Goal: Transaction & Acquisition: Purchase product/service

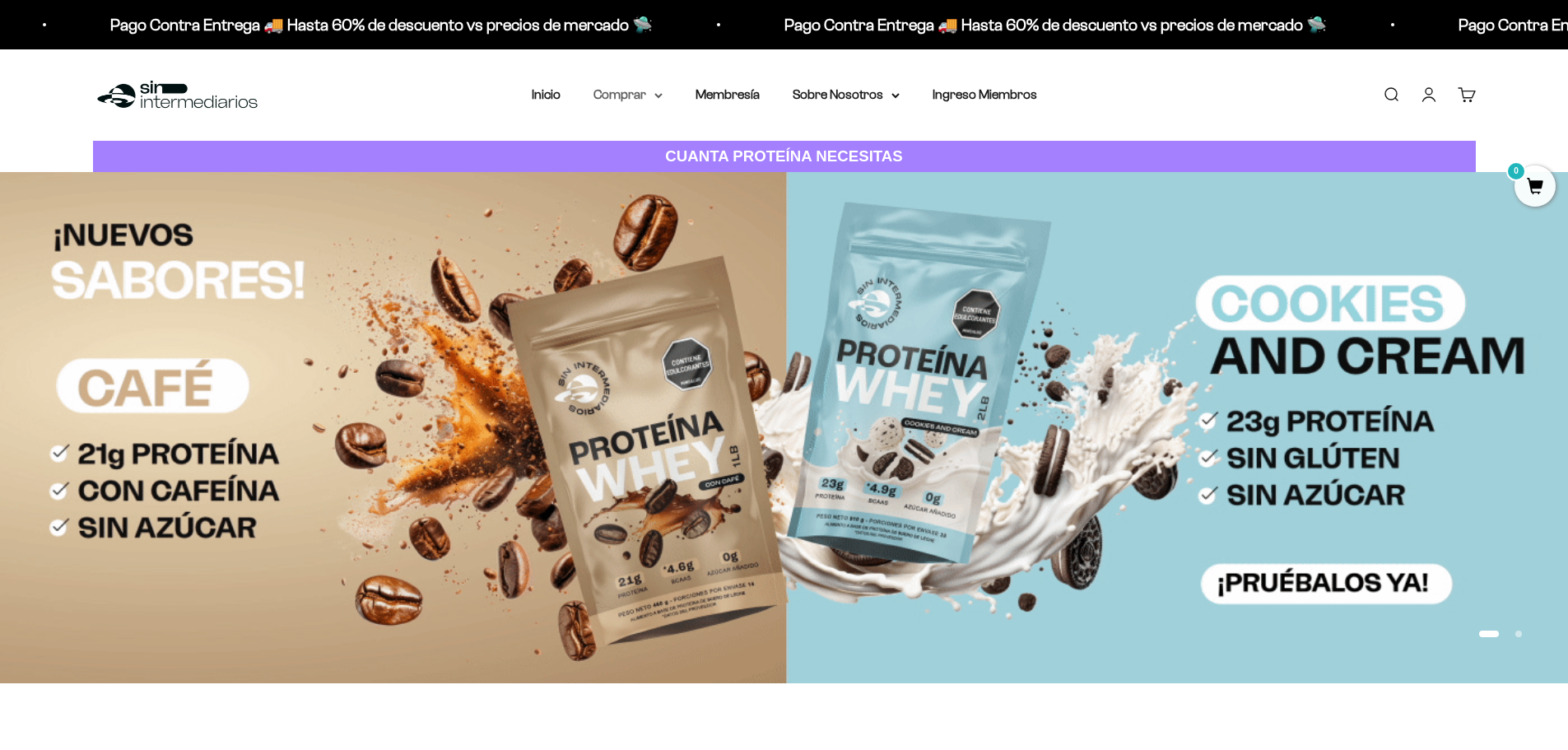
click at [615, 90] on summary "Comprar" at bounding box center [628, 95] width 69 height 21
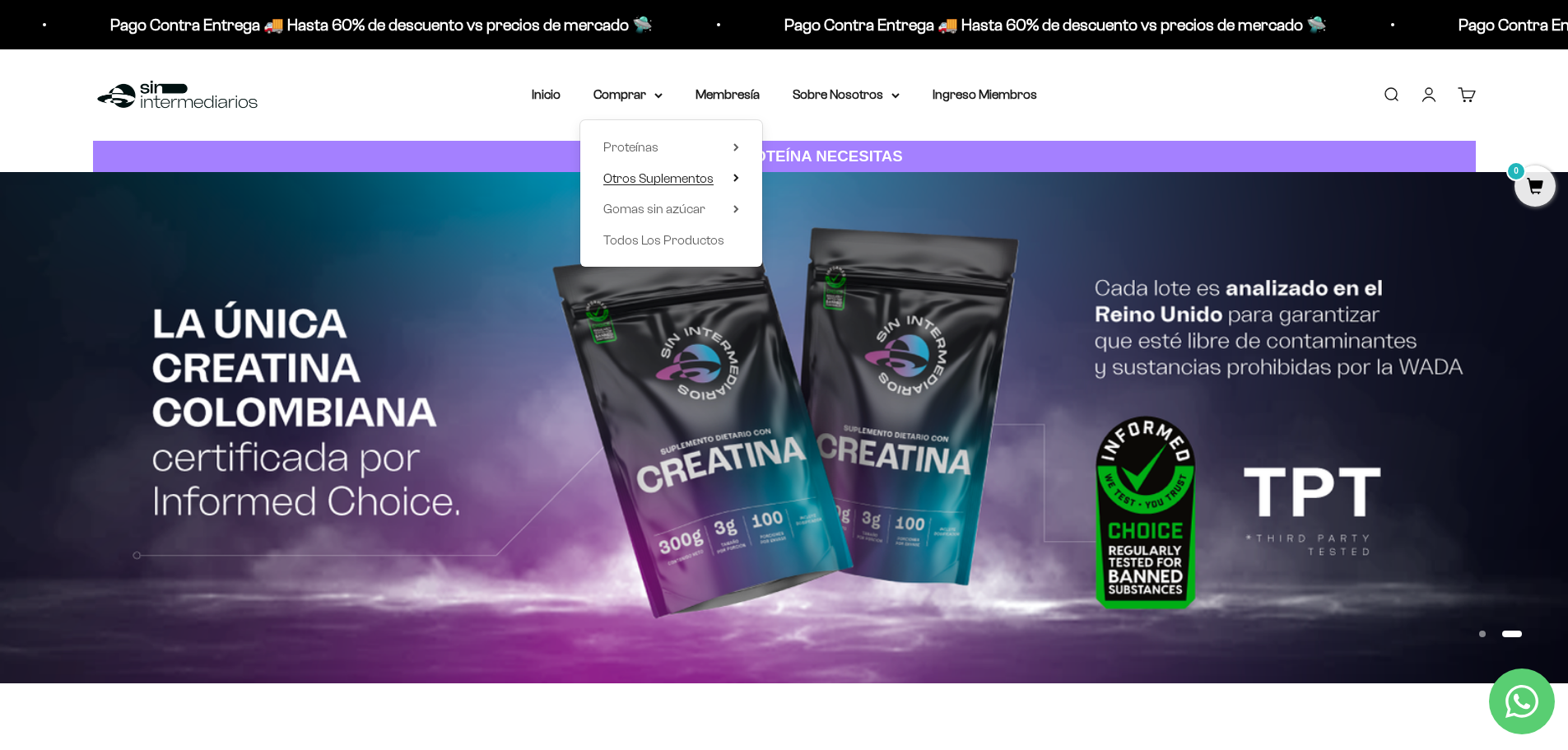
click at [690, 173] on span "Otros Suplementos" at bounding box center [659, 178] width 111 height 14
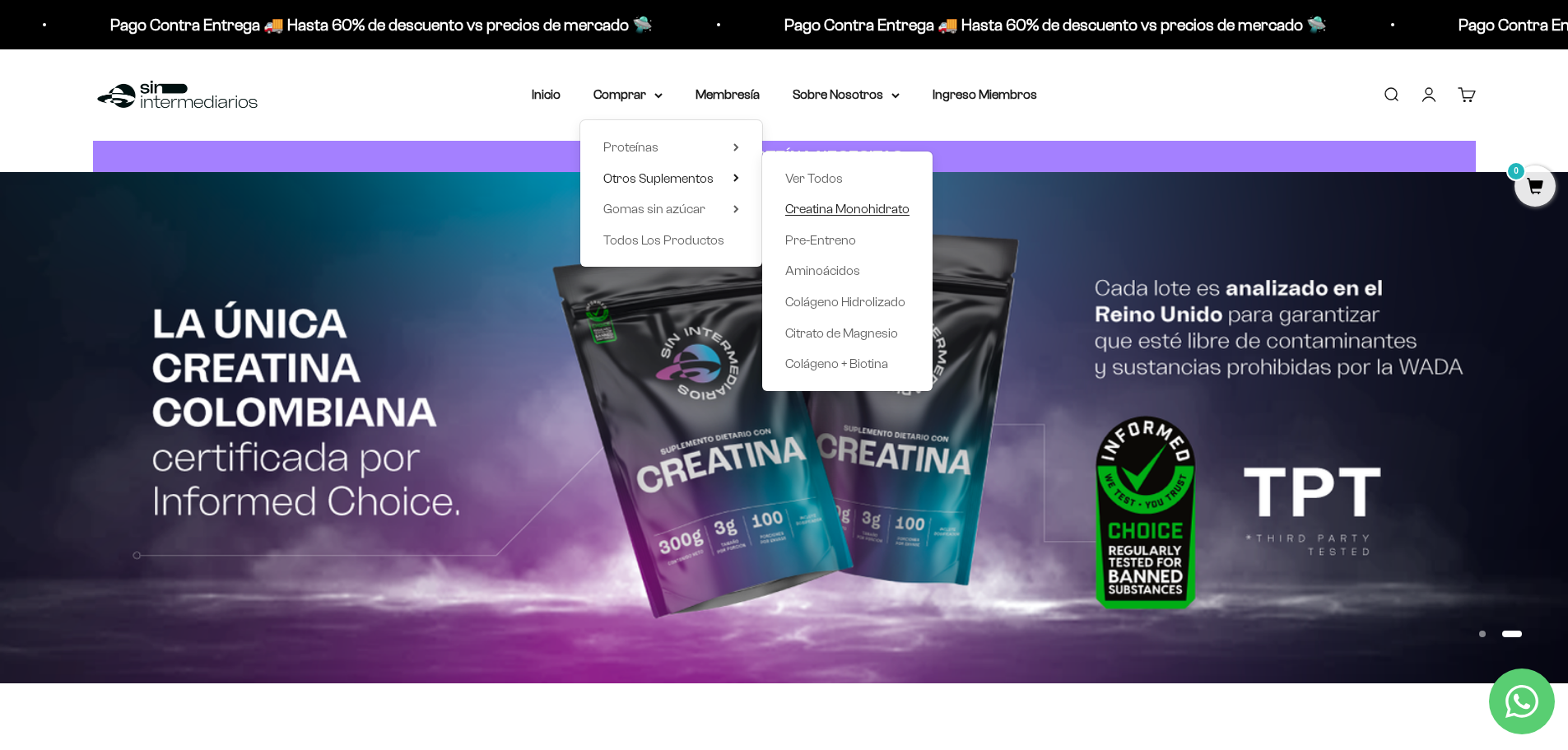
click at [866, 203] on span "Creatina Monohidrato" at bounding box center [847, 209] width 124 height 14
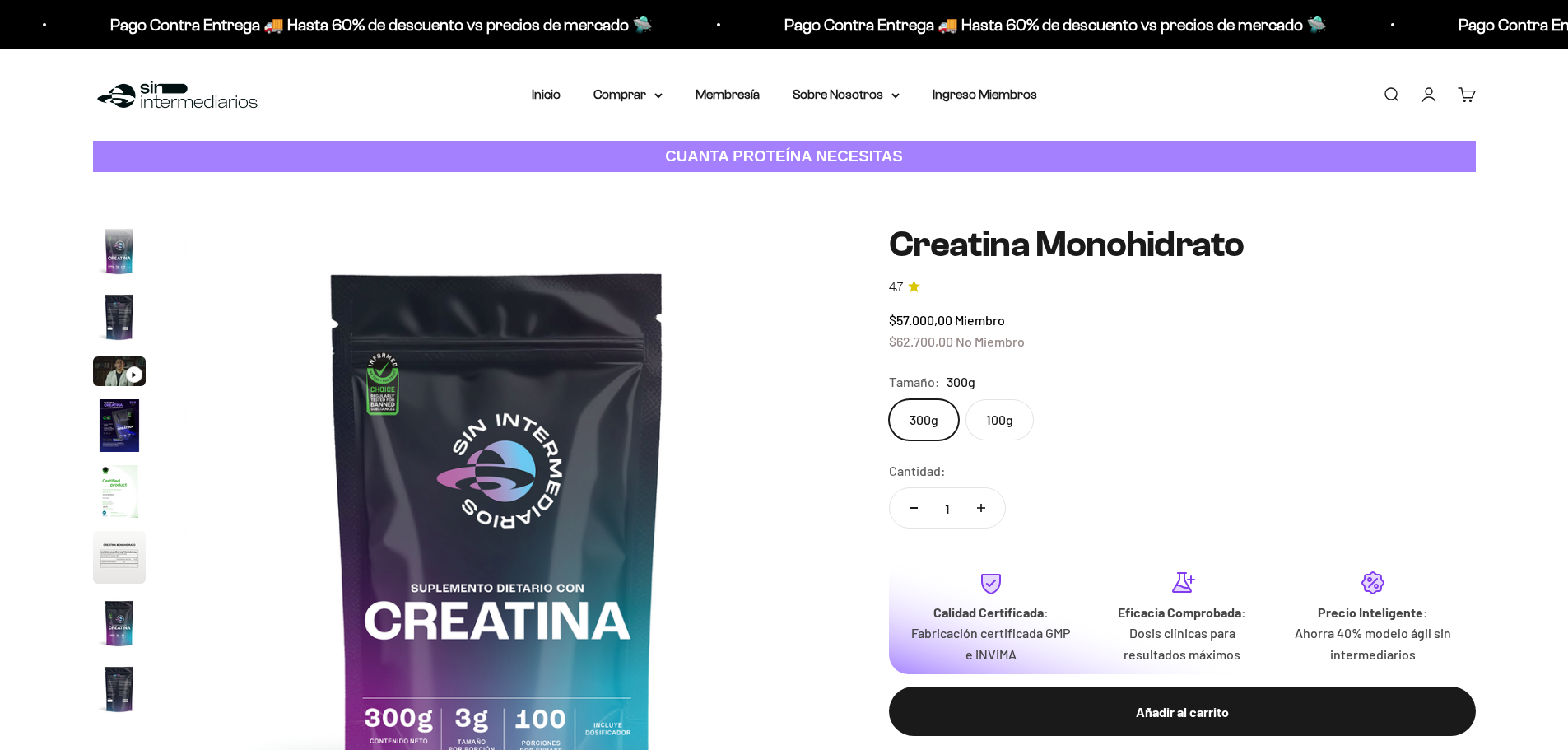
scroll to position [68, 0]
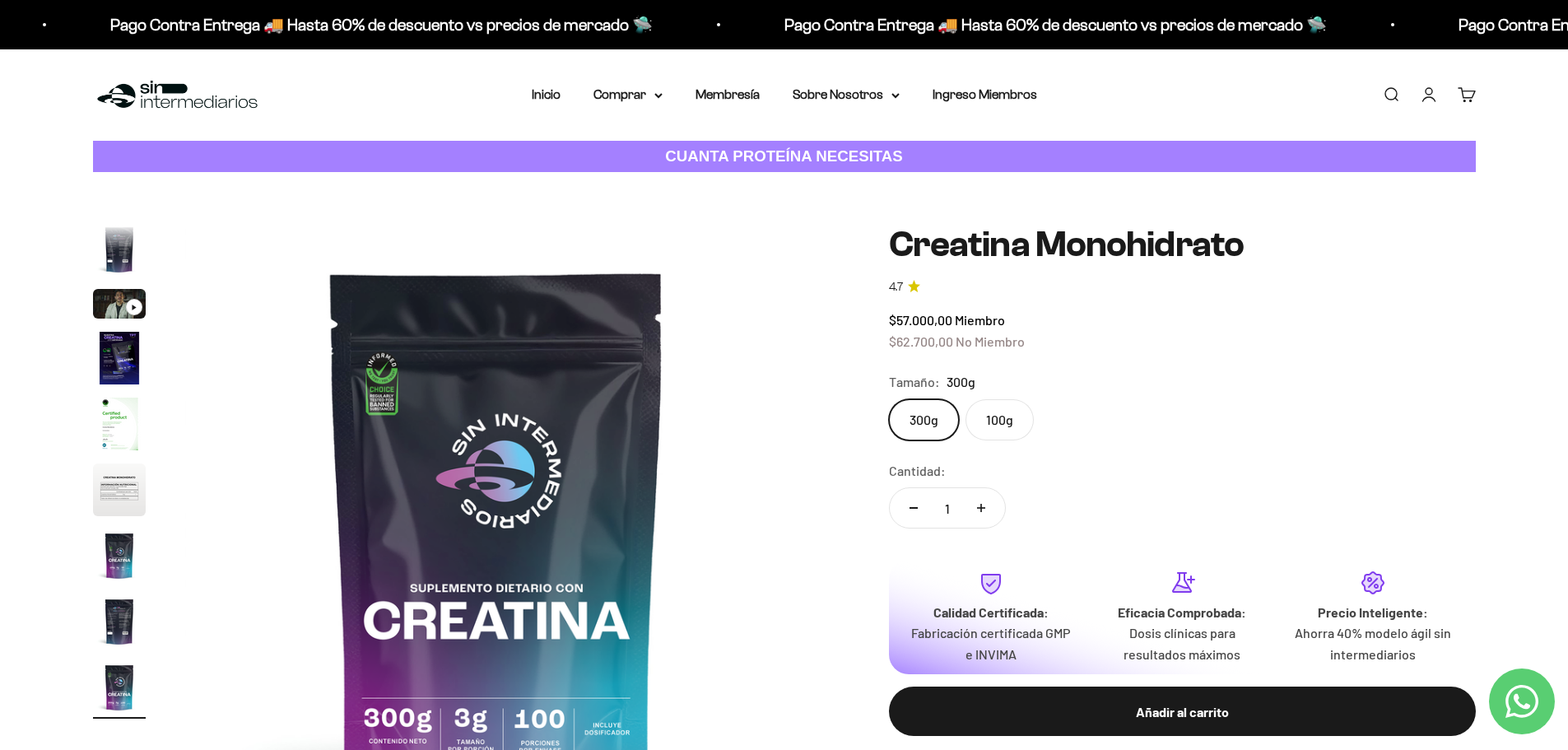
click at [982, 511] on icon "Aumentar cantidad" at bounding box center [980, 507] width 8 height 8
type input "2"
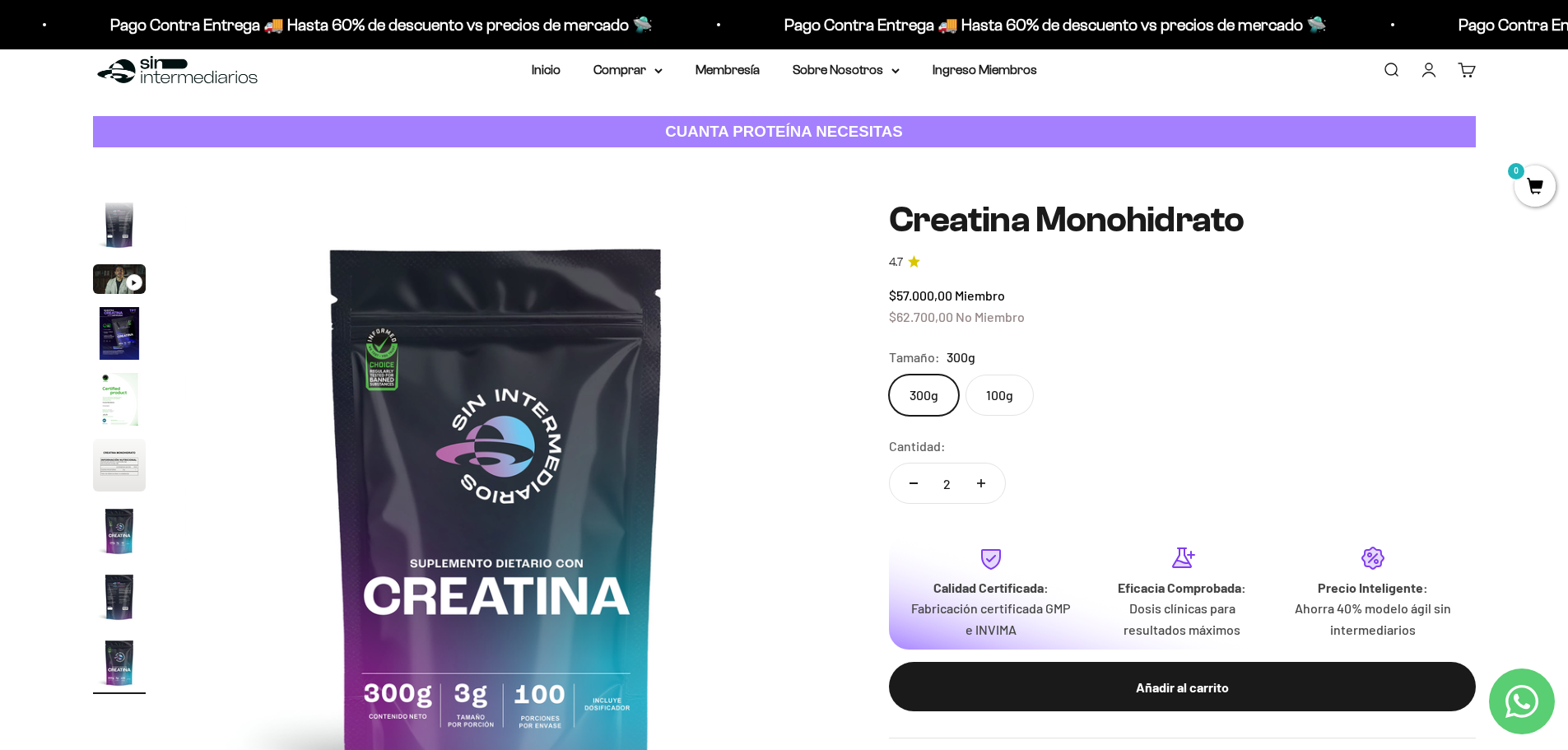
scroll to position [0, 0]
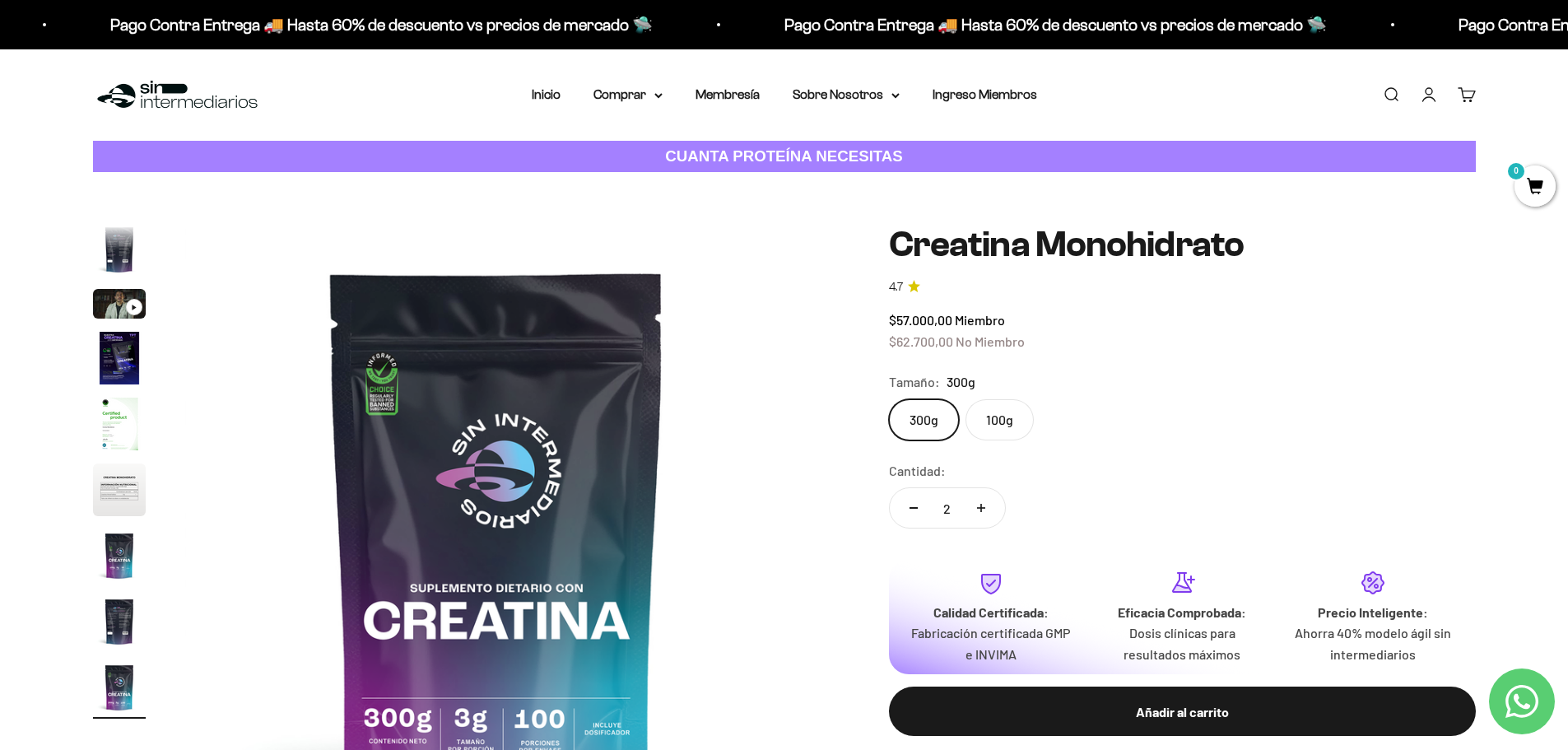
click at [1424, 96] on link "Iniciar sesión" at bounding box center [1428, 94] width 18 height 18
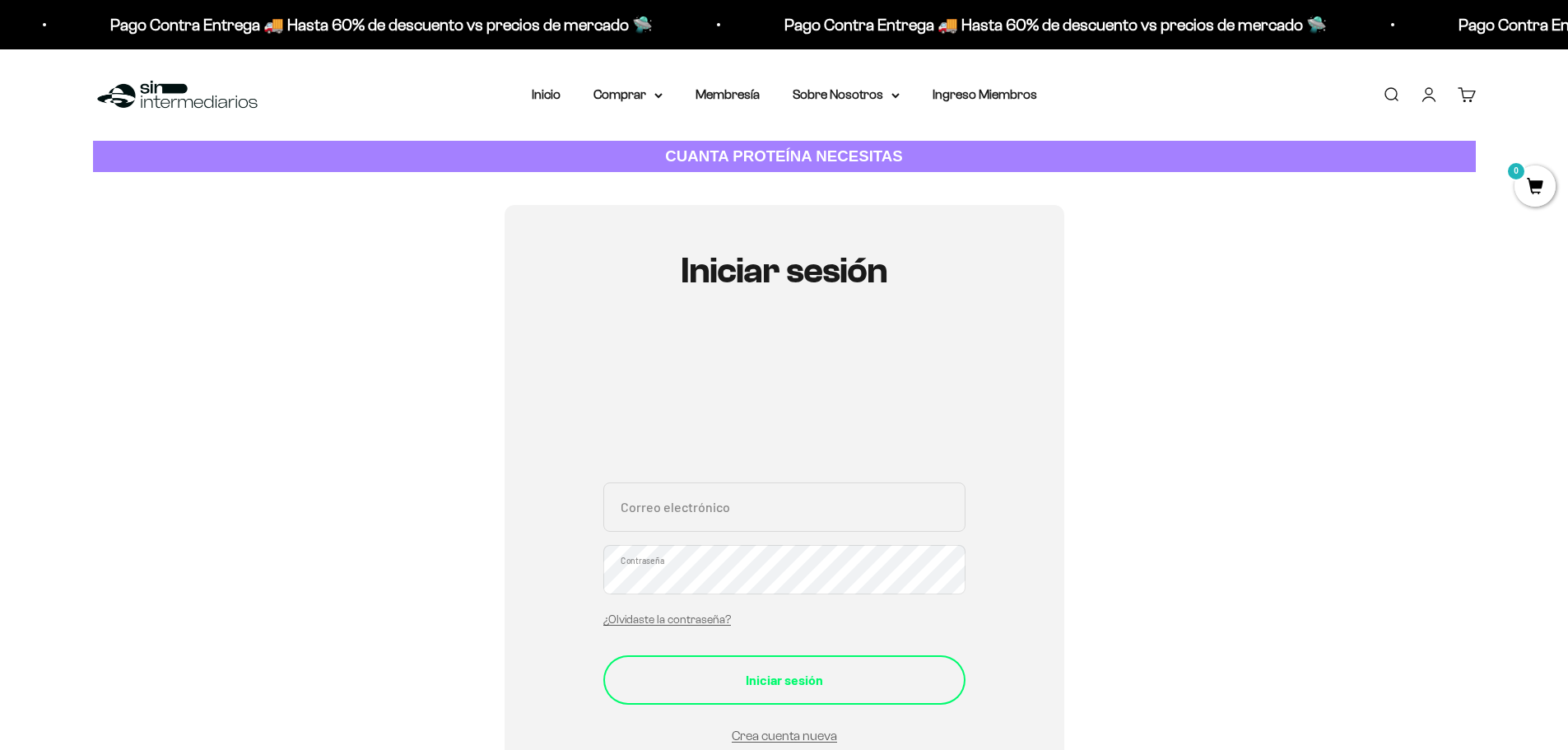
type input "juan.felipe.jimenez.r@gmail.com"
click at [755, 677] on div "Iniciar sesión" at bounding box center [784, 680] width 296 height 21
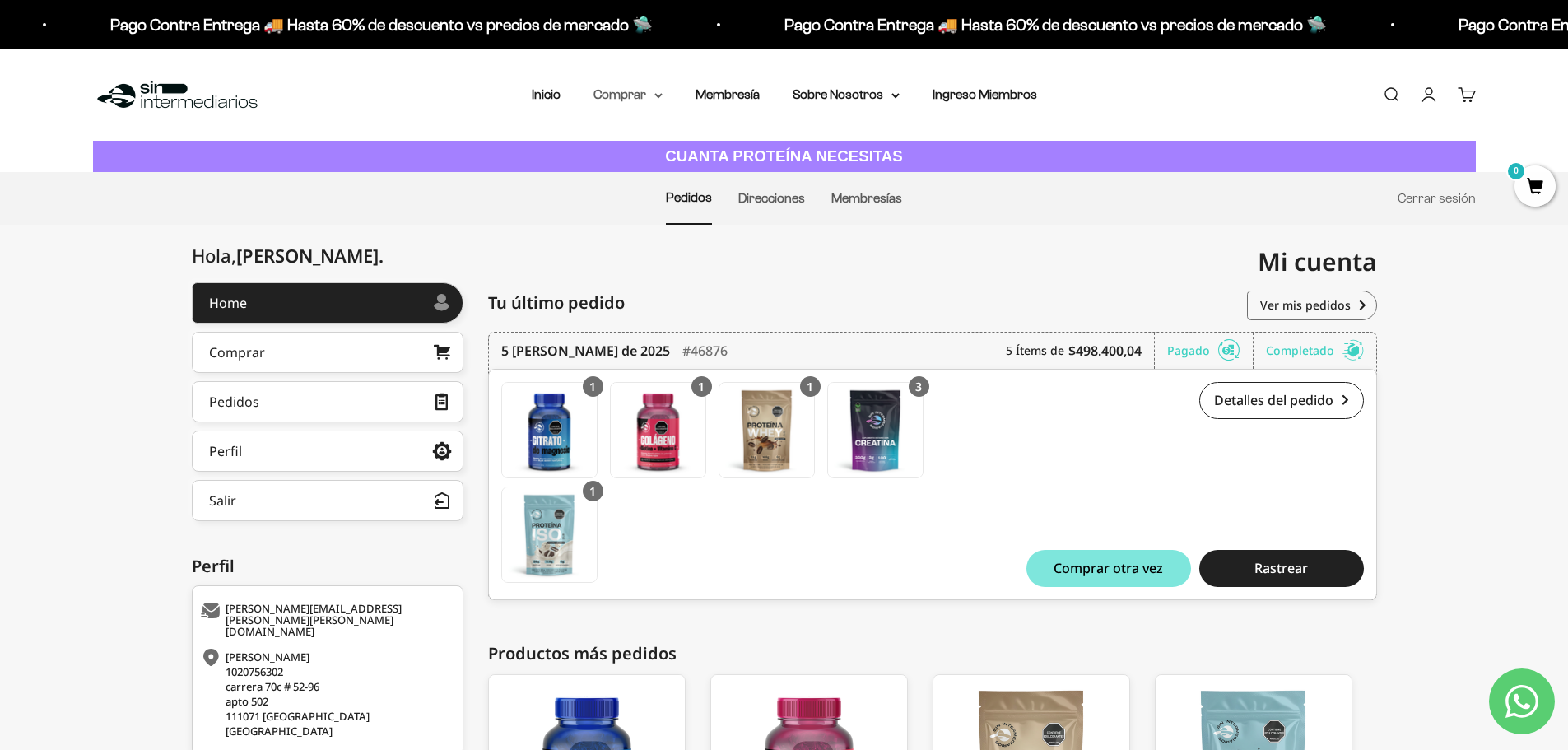
click at [651, 98] on summary "Comprar" at bounding box center [628, 95] width 69 height 21
click at [648, 169] on span "Otros Suplementos" at bounding box center [659, 178] width 111 height 21
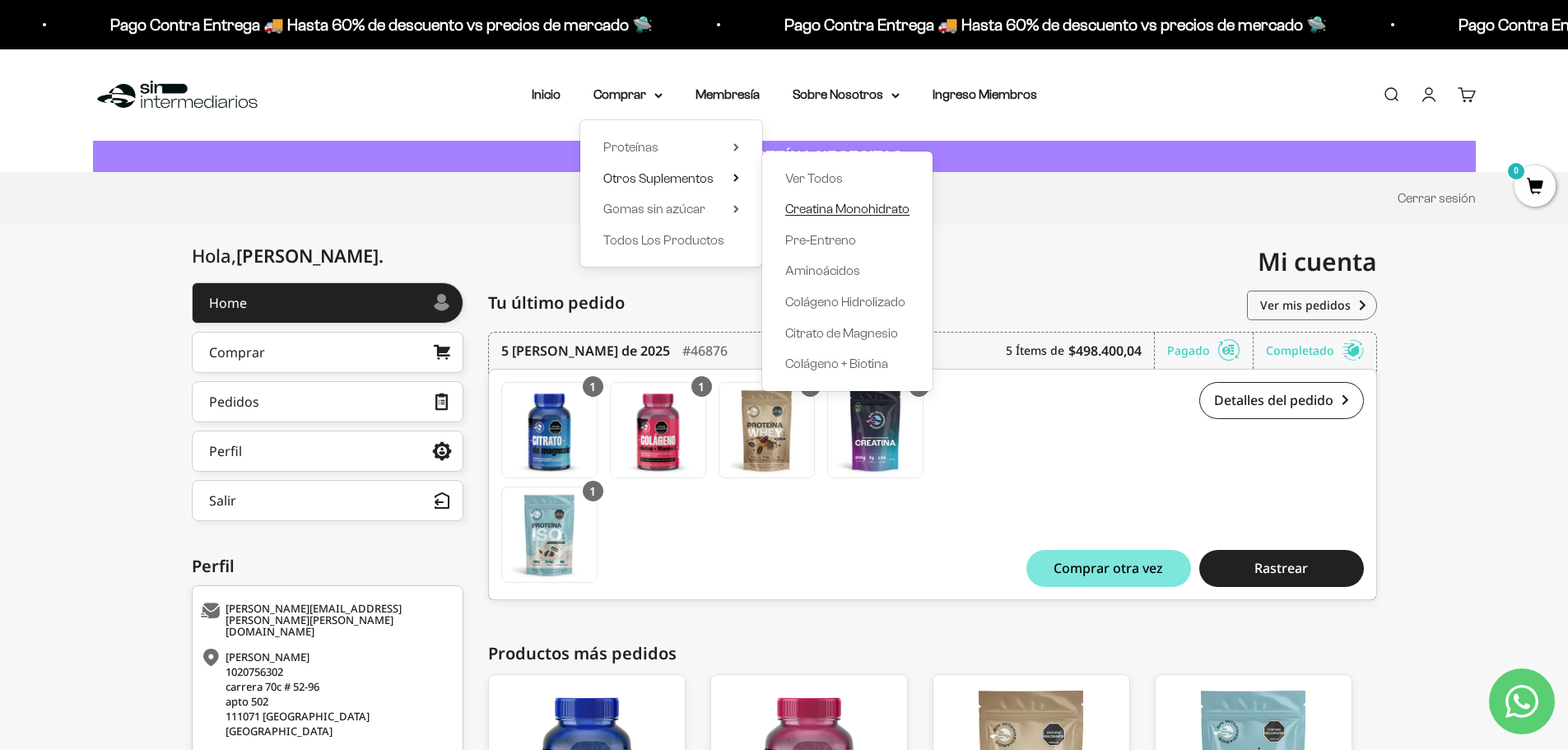
click at [859, 200] on span "Creatina Monohidrato" at bounding box center [847, 209] width 124 height 21
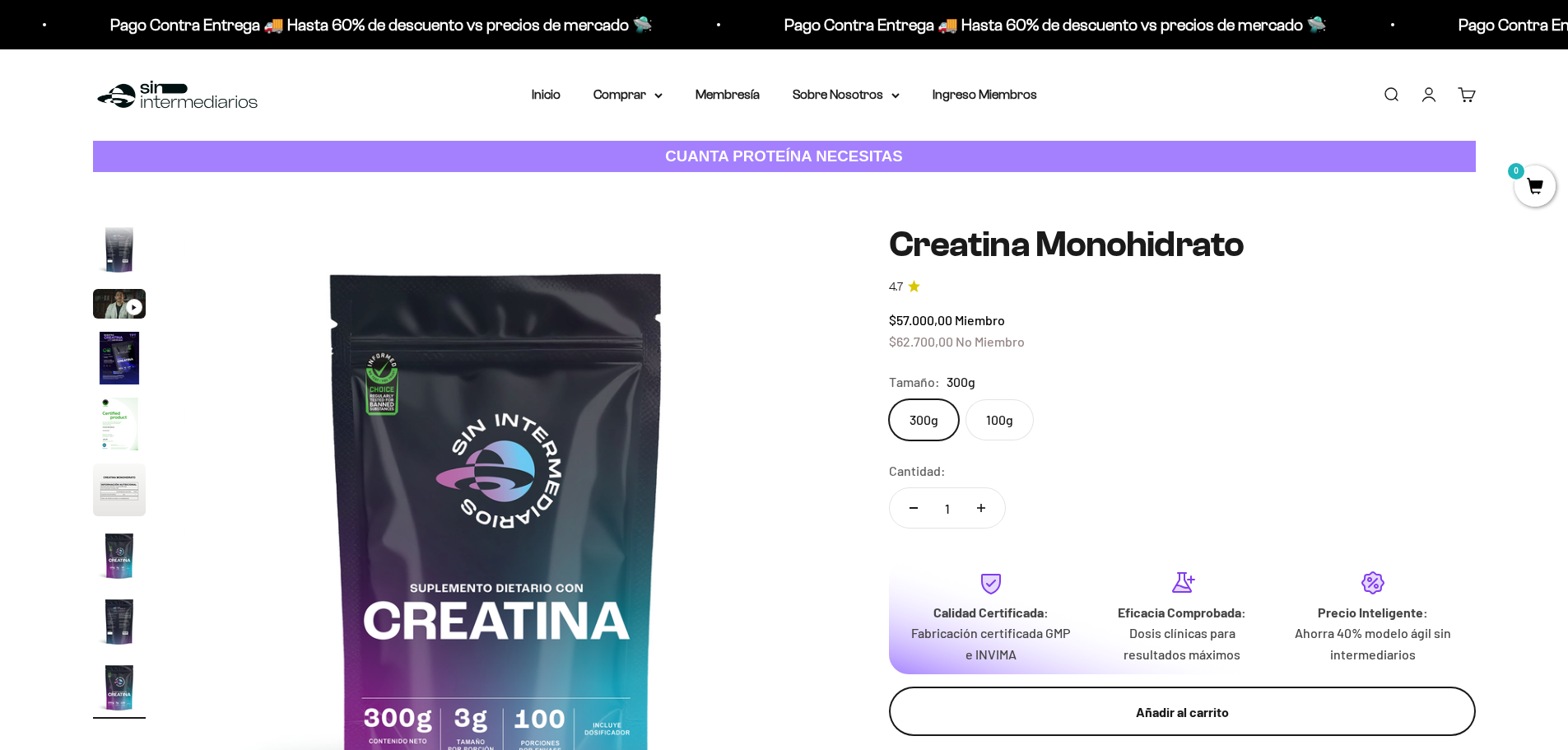
scroll to position [329, 0]
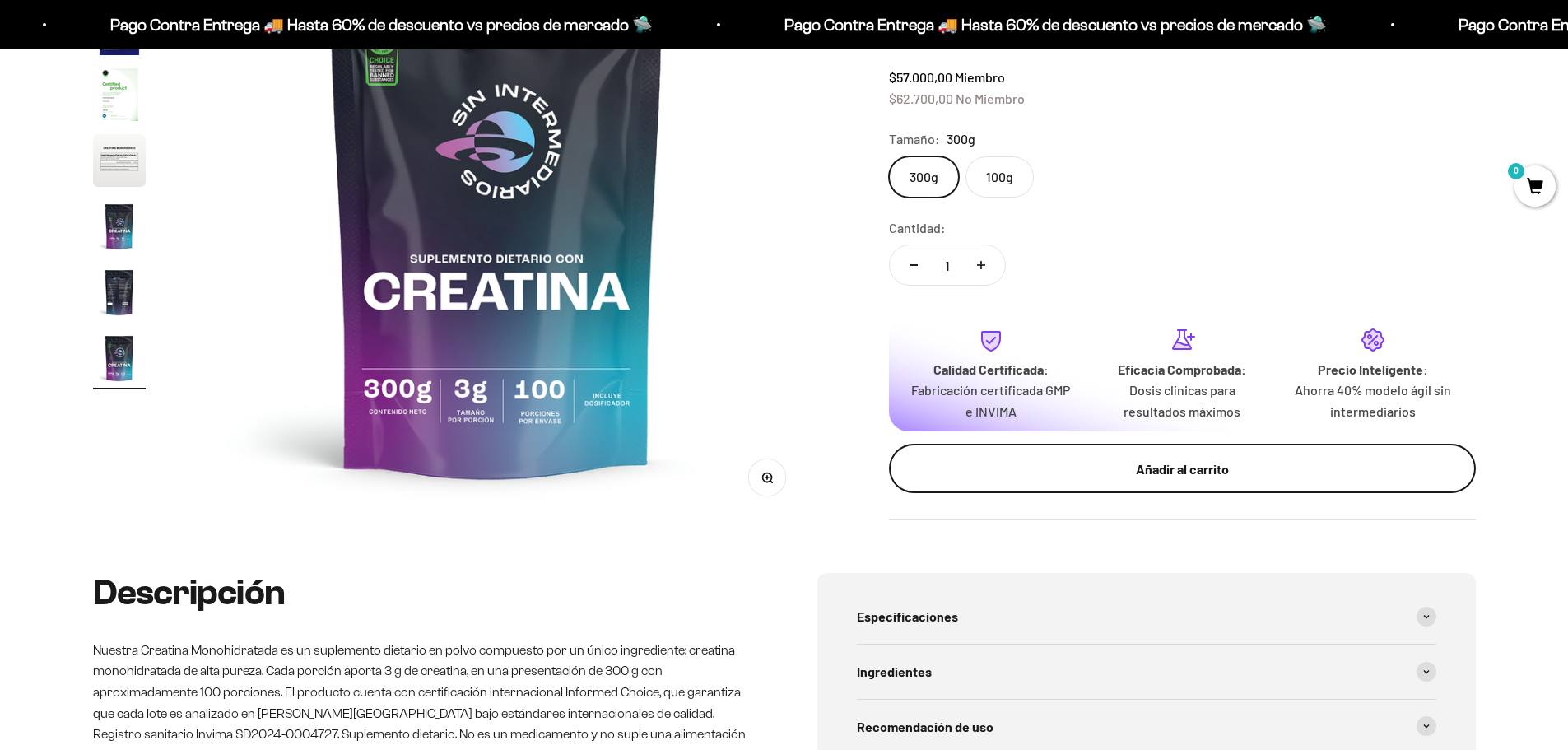
click at [1089, 457] on button "Añadir al carrito" at bounding box center [1182, 468] width 587 height 49
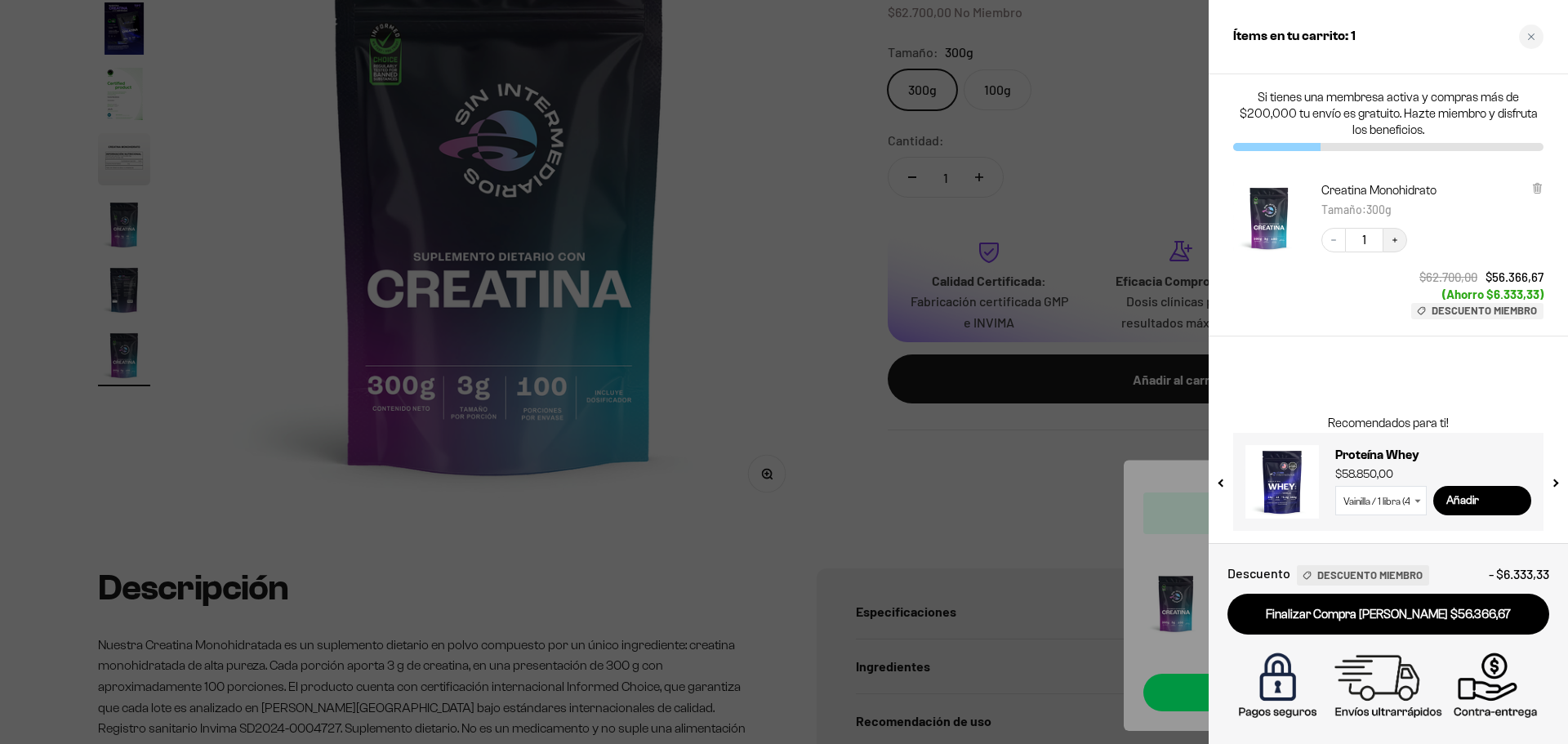
click at [1395, 236] on icon "Increase quantity" at bounding box center [1395, 240] width 10 height 10
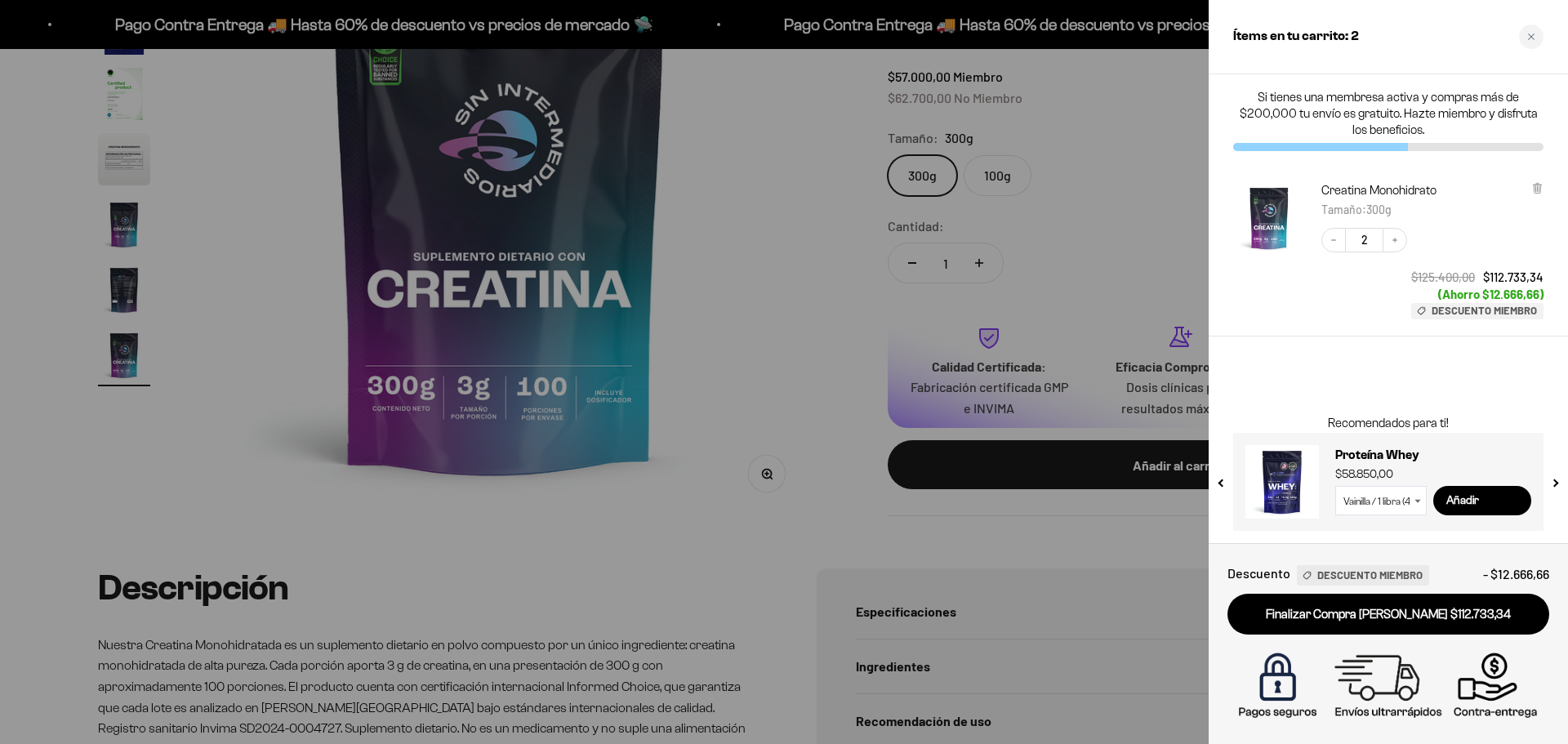
click at [1173, 226] on div at bounding box center [784, 372] width 1568 height 744
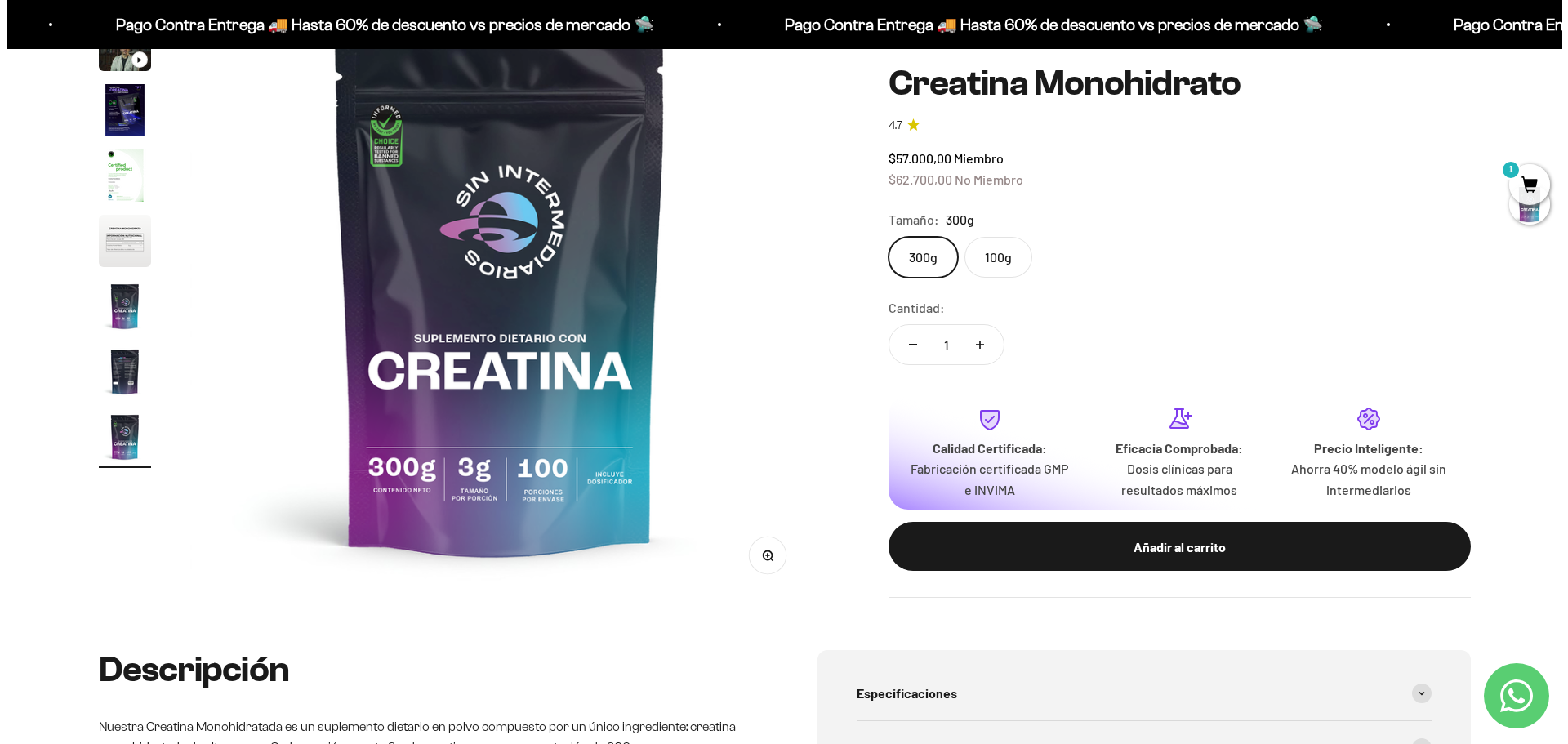
scroll to position [0, 0]
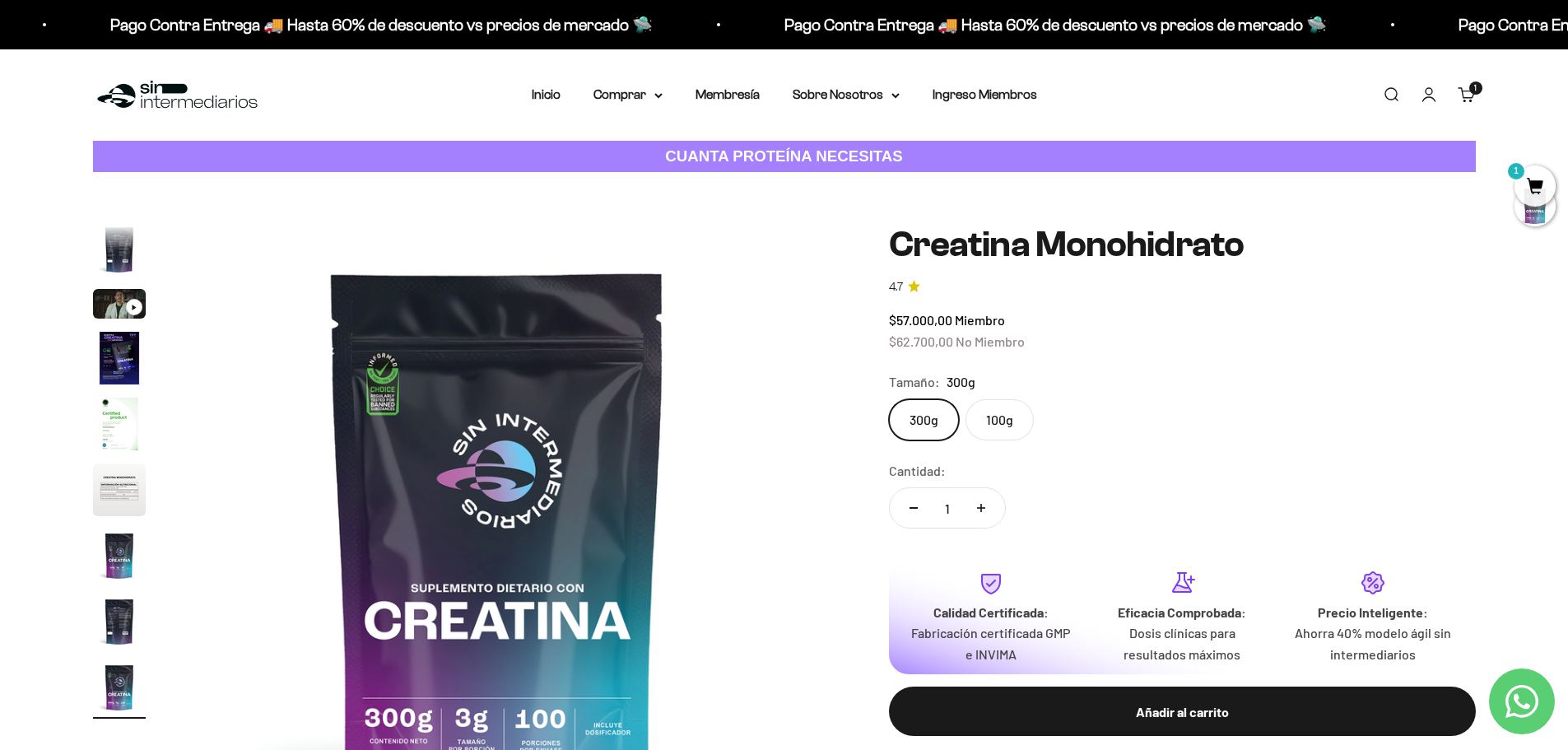
click at [1384, 94] on link "Buscar" at bounding box center [1391, 94] width 18 height 18
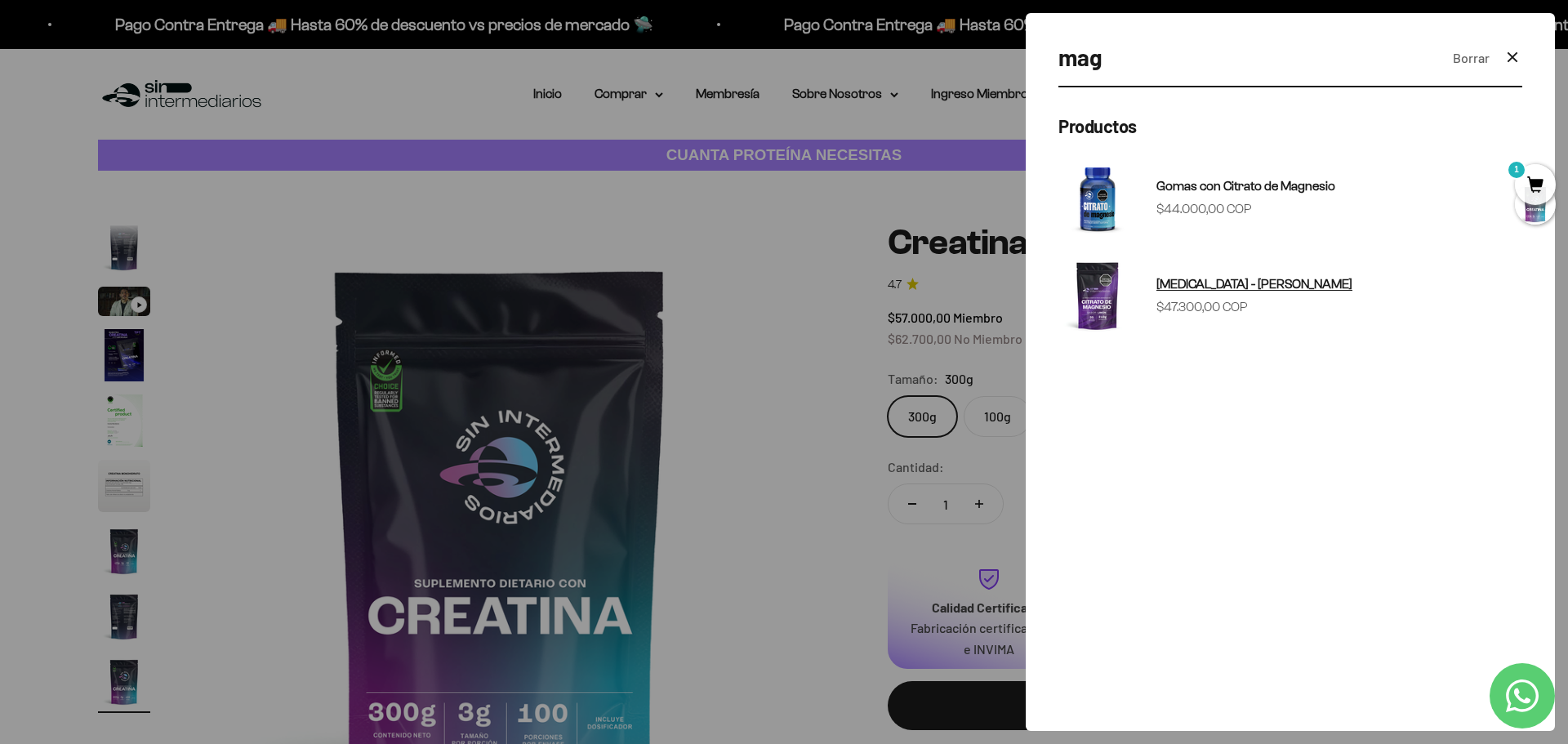
type input "mag"
click at [1224, 299] on sale-price "Precio de oferta $47.300,00 COP" at bounding box center [1202, 307] width 92 height 21
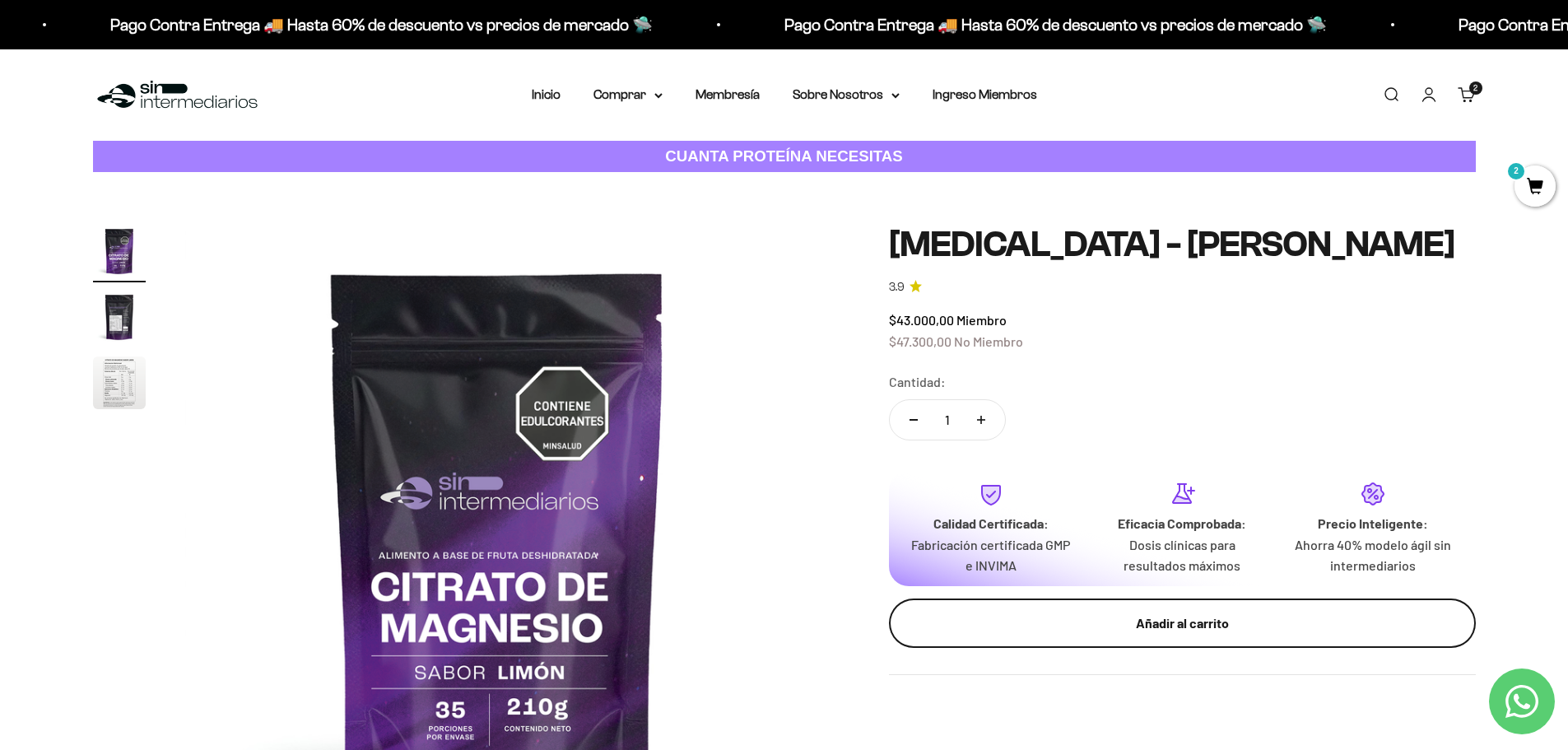
click at [1160, 627] on div "Añadir al carrito" at bounding box center [1181, 623] width 521 height 21
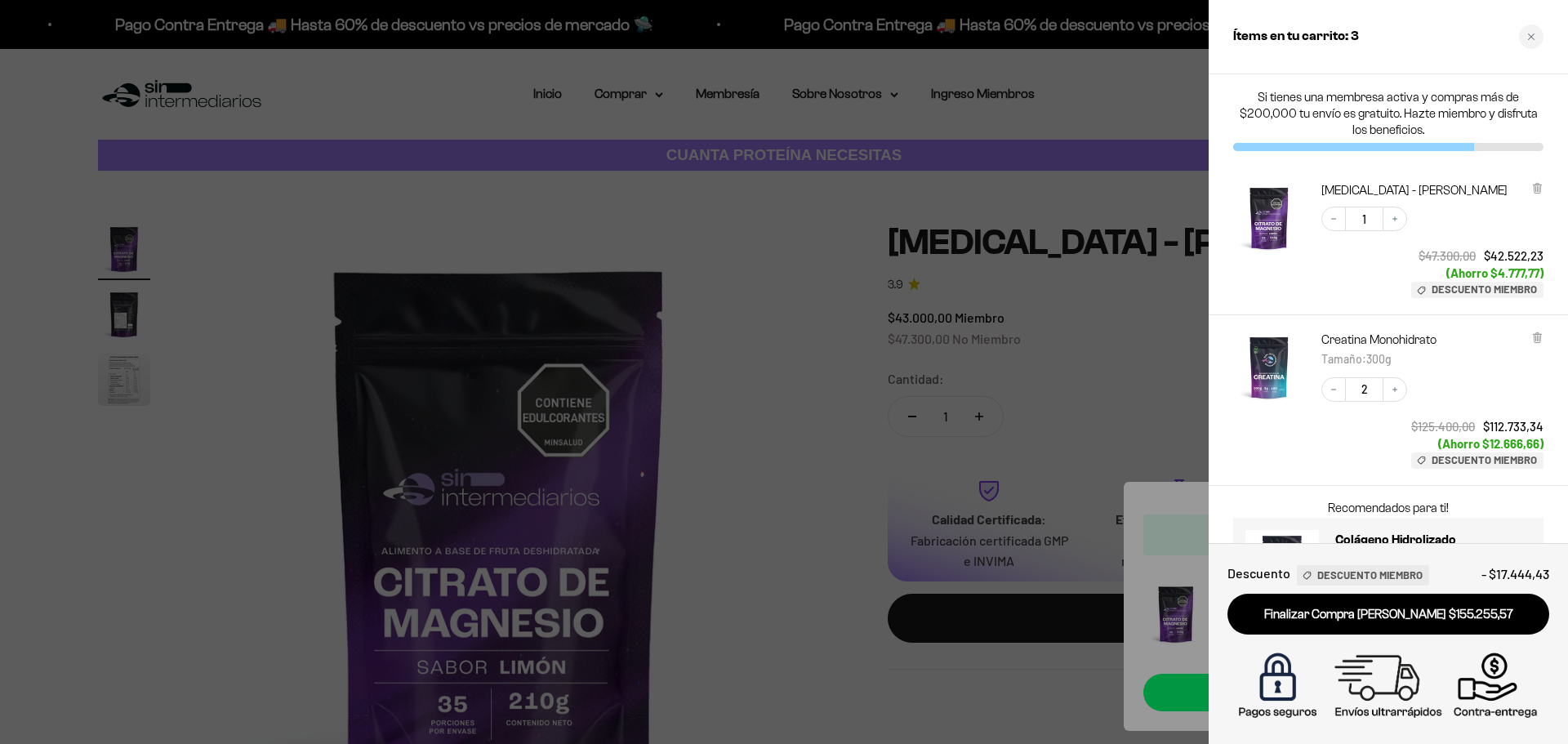
click at [1166, 343] on div at bounding box center [784, 372] width 1568 height 744
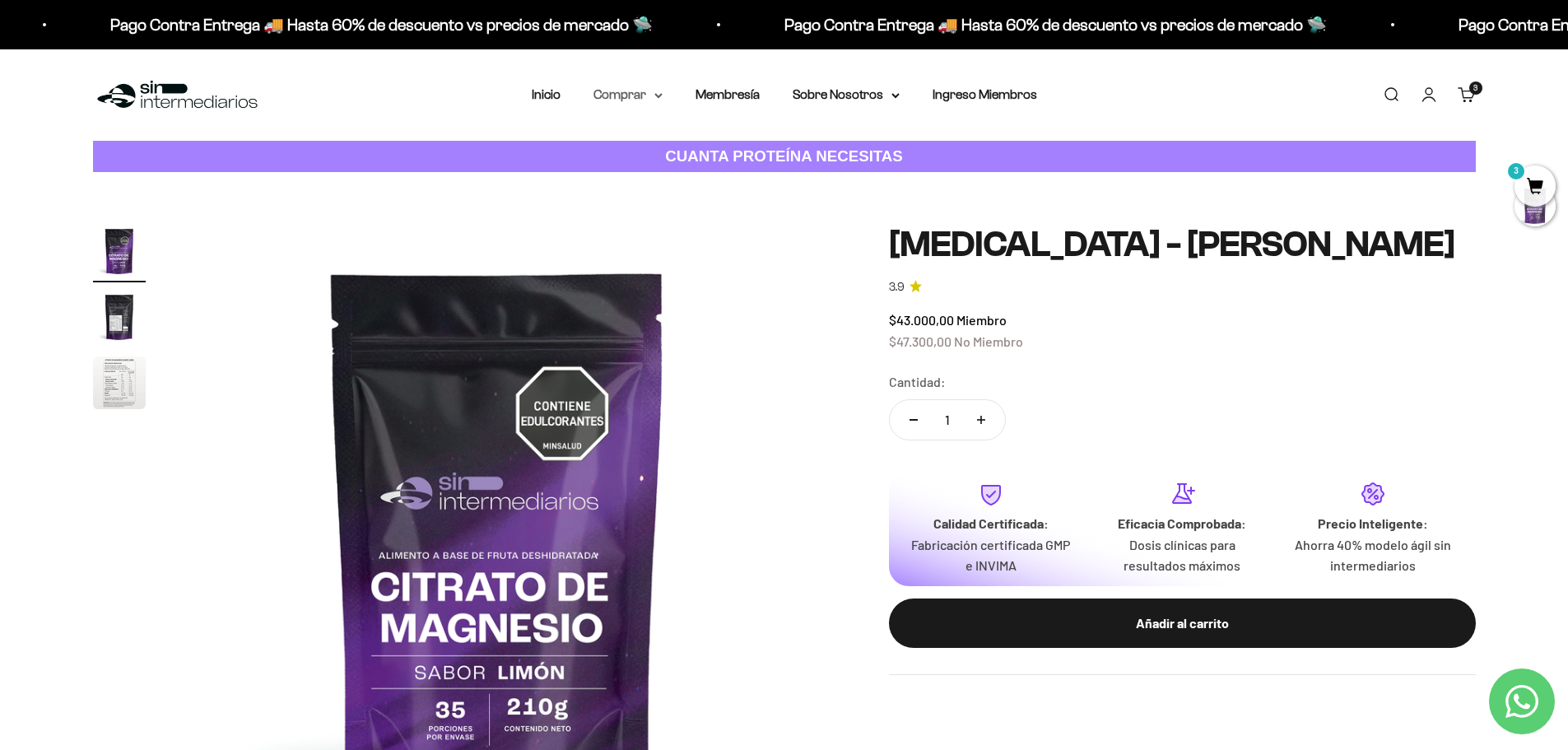
click at [622, 92] on summary "Comprar" at bounding box center [628, 95] width 69 height 21
click at [692, 207] on span "Gomas sin azúcar" at bounding box center [654, 209] width 102 height 14
click at [710, 177] on span "Otros Suplementos" at bounding box center [659, 178] width 111 height 14
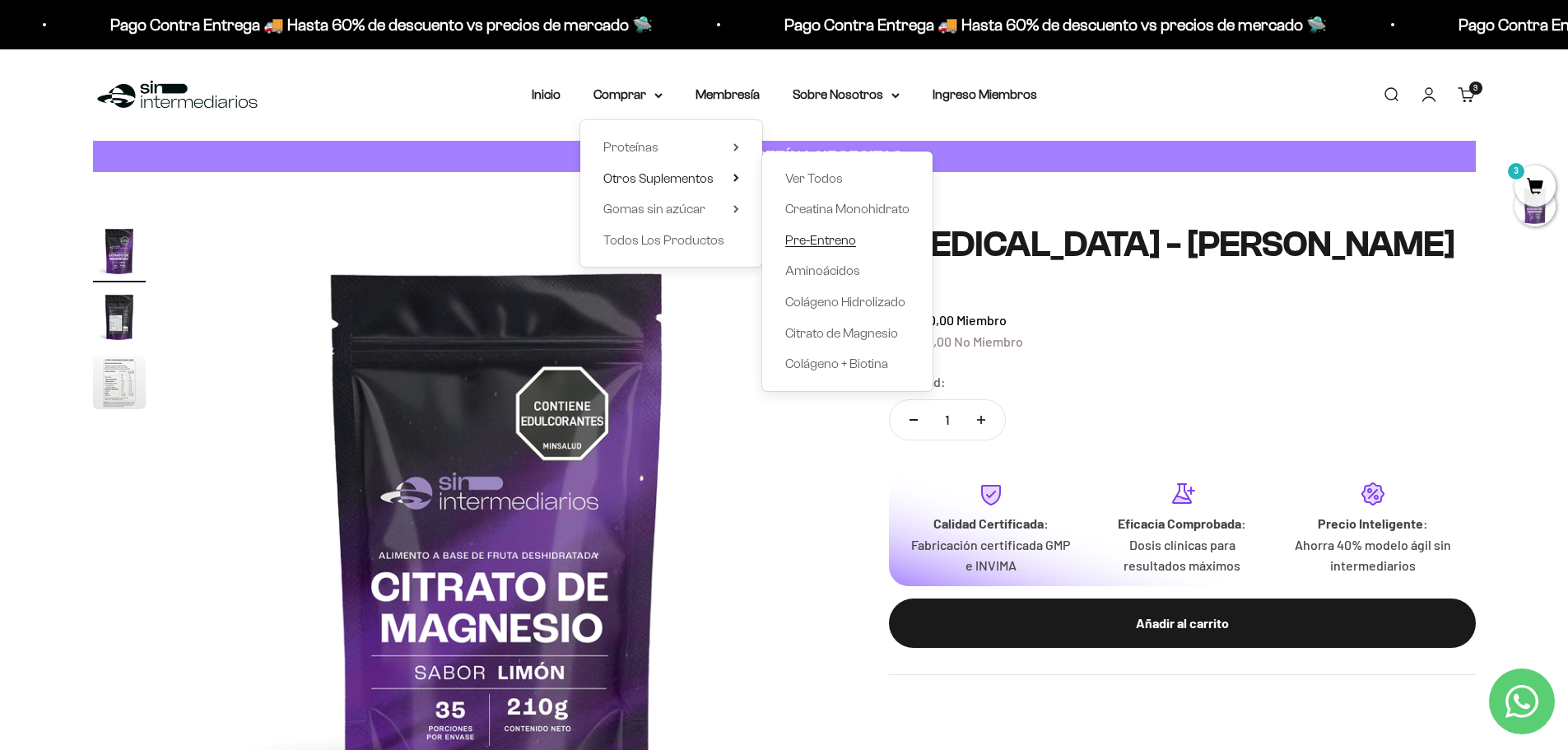
click at [846, 233] on span "Pre-Entreno" at bounding box center [820, 240] width 71 height 14
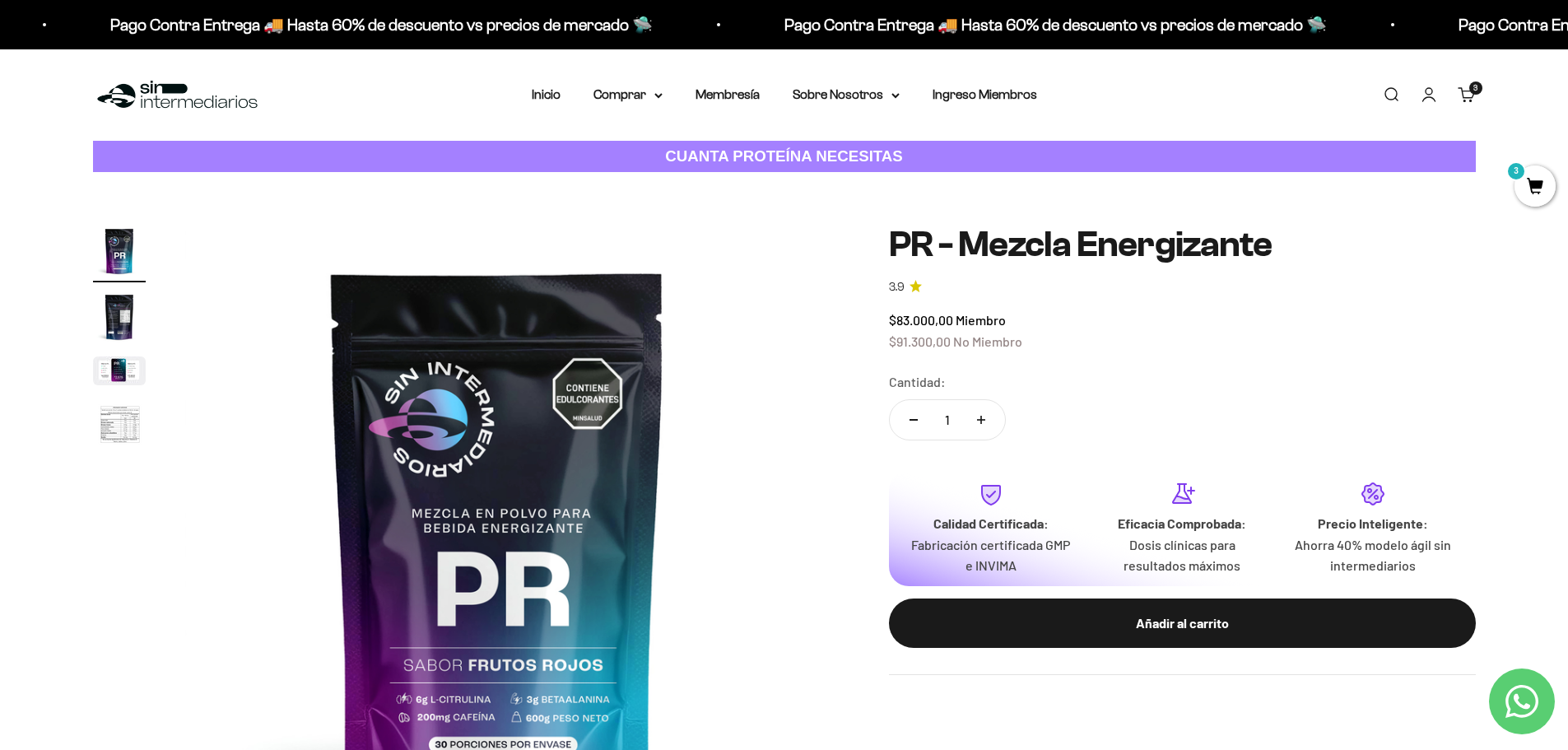
click at [120, 327] on img "Ir al artículo 2" at bounding box center [119, 317] width 53 height 53
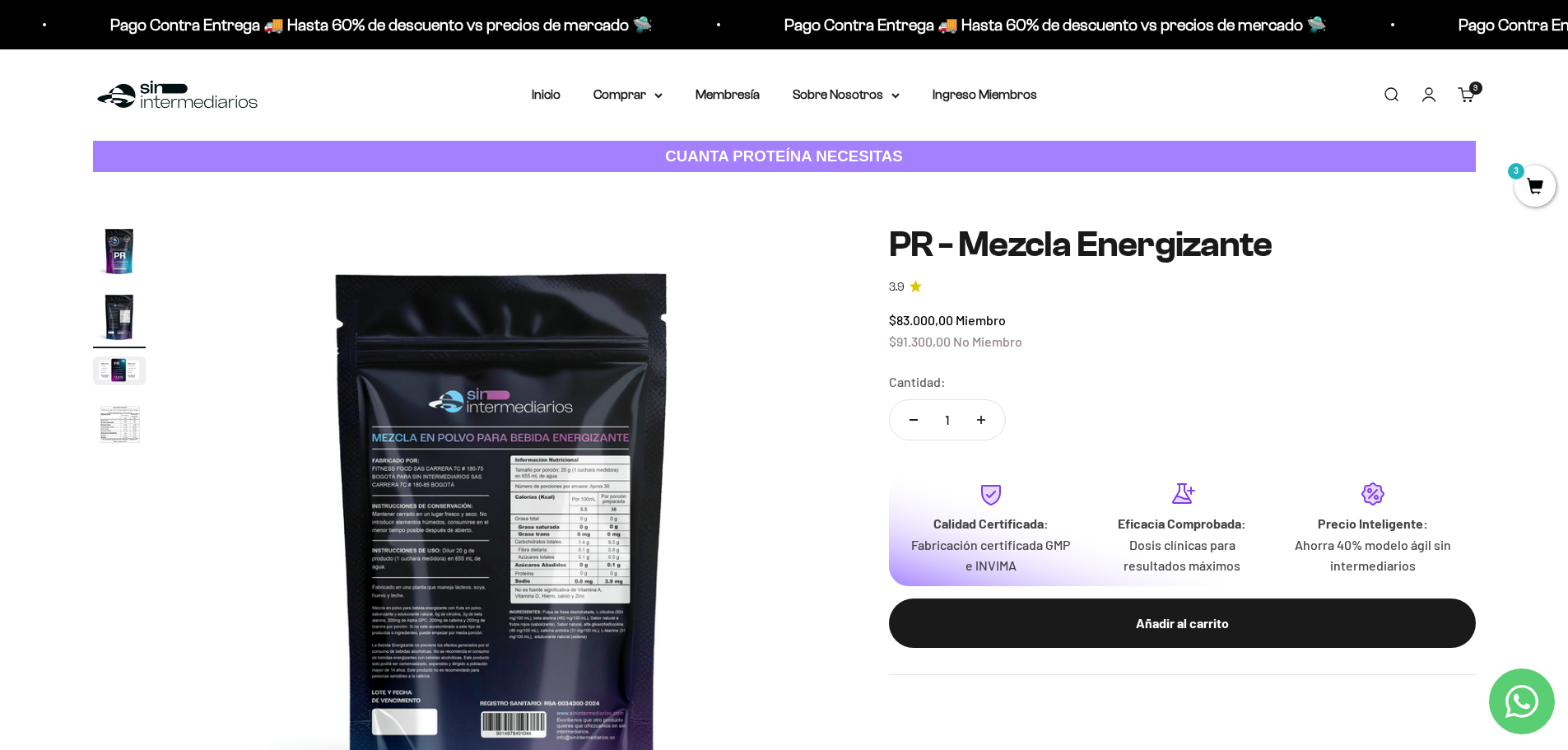
scroll to position [0, 645]
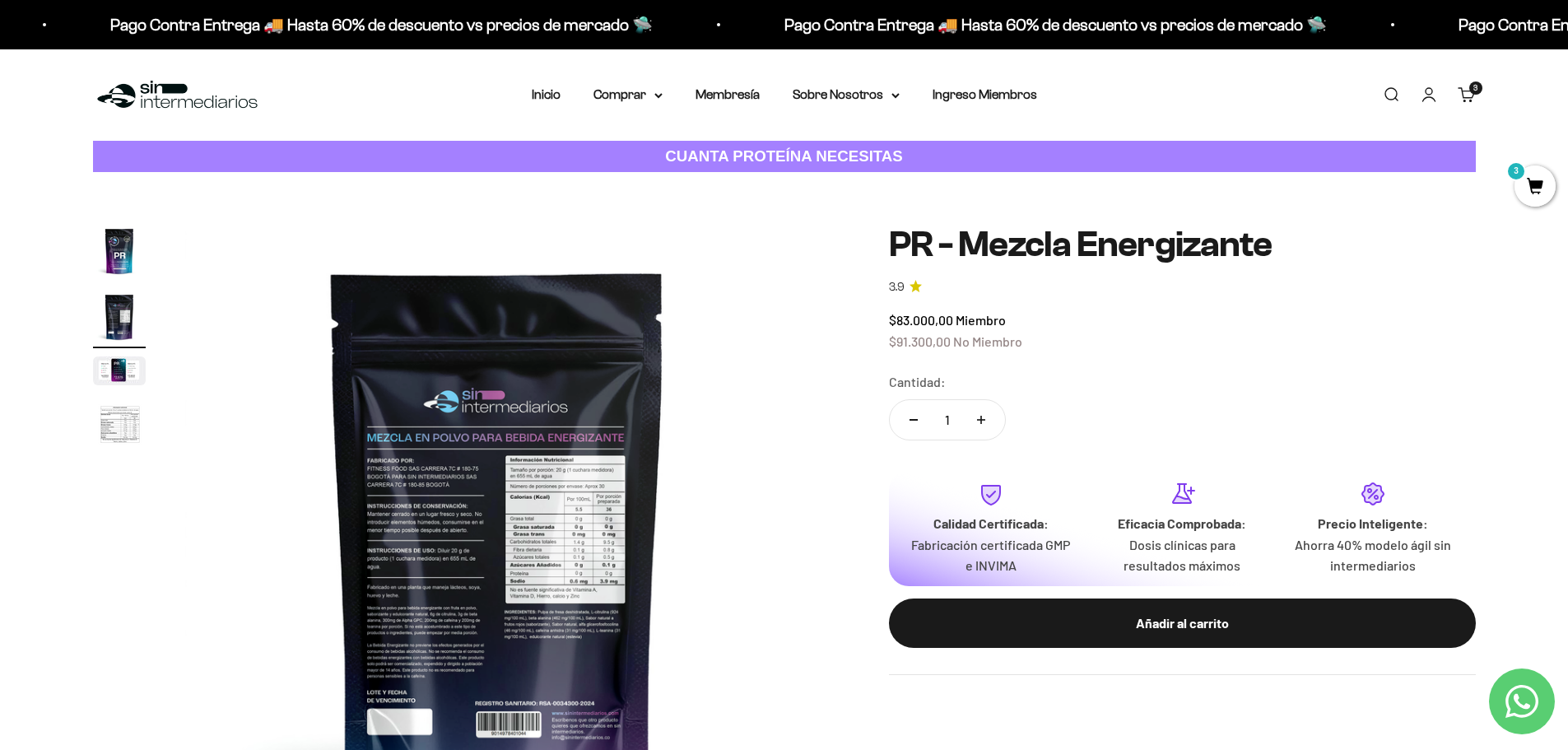
click at [115, 375] on img "Ir al artículo 3" at bounding box center [119, 371] width 53 height 29
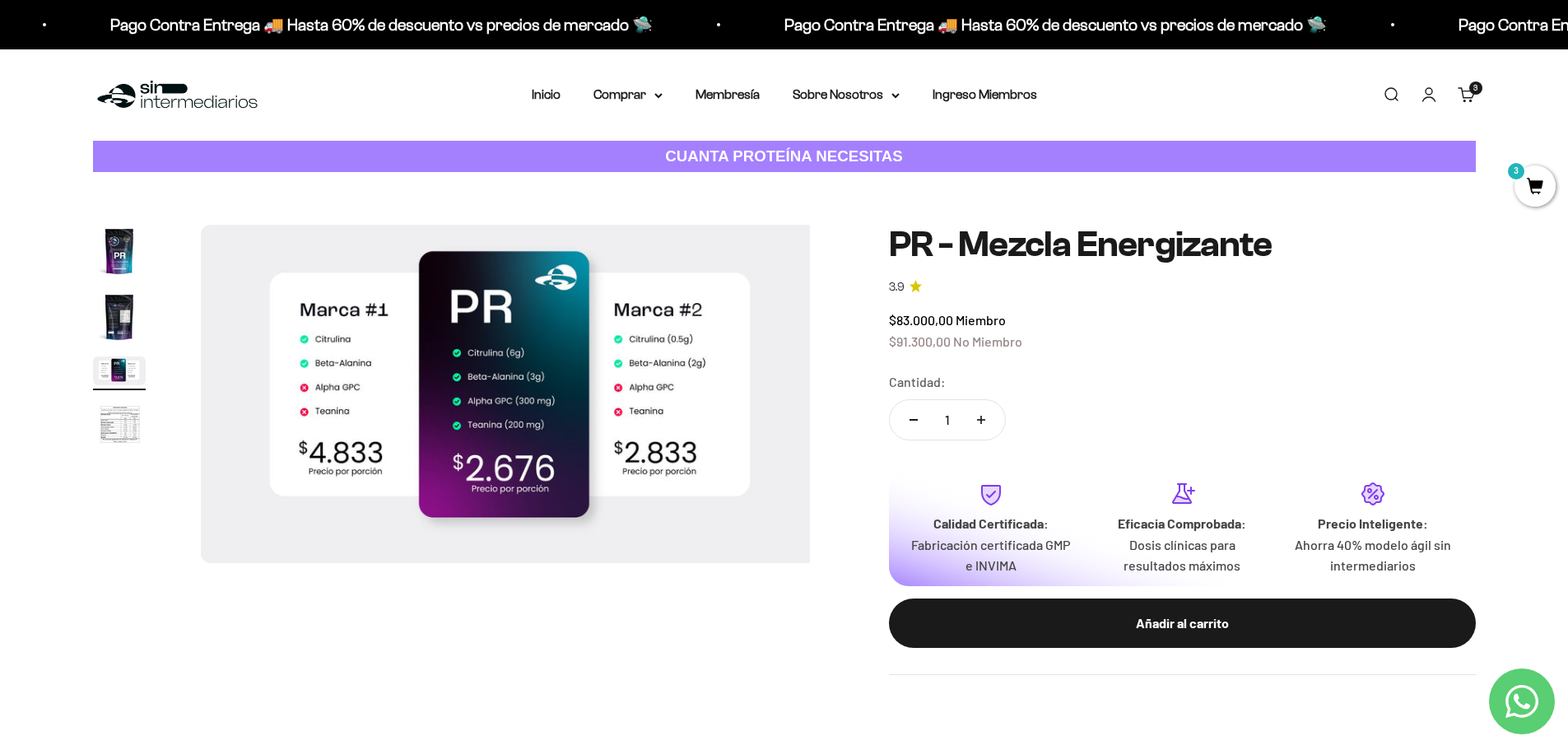
scroll to position [0, 1289]
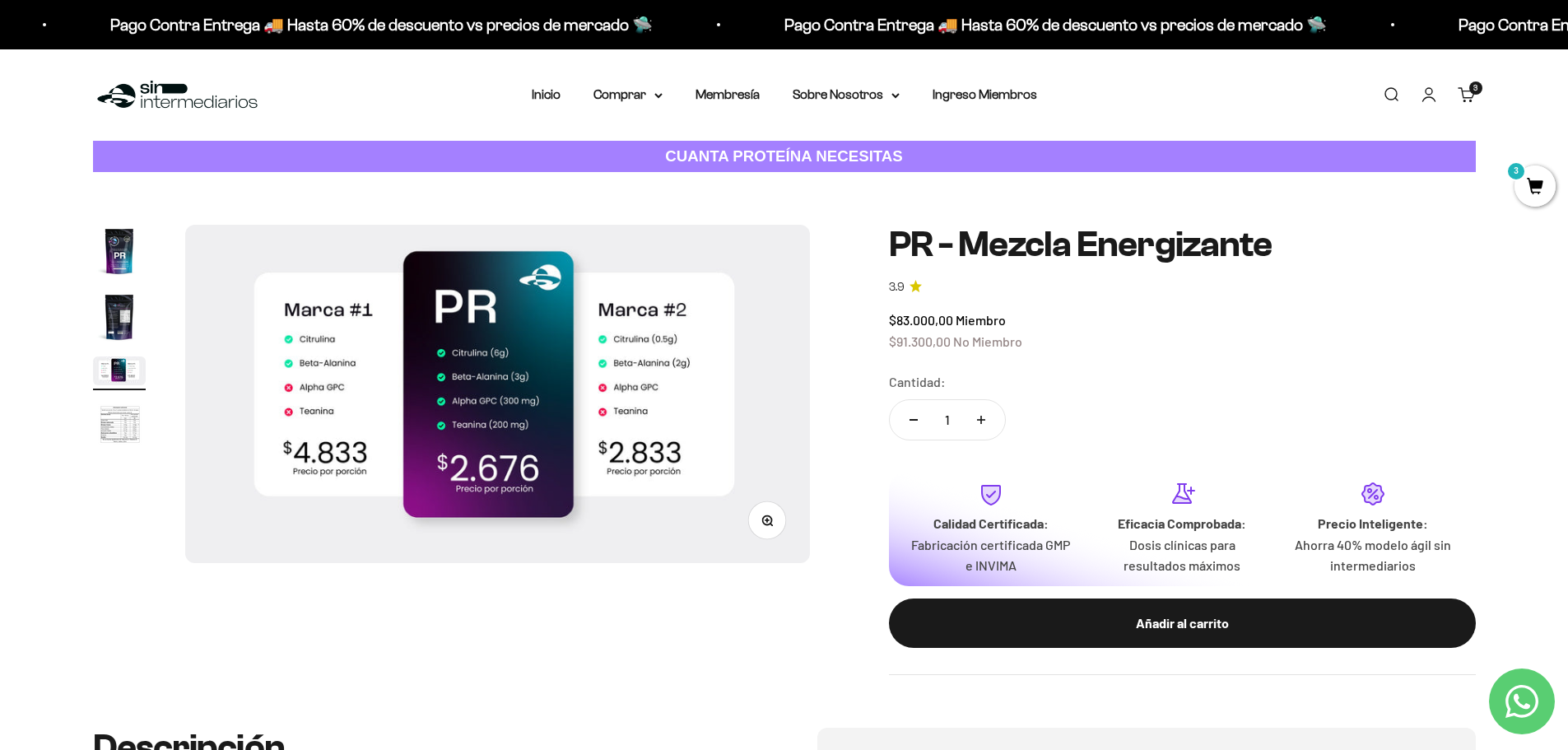
click at [110, 428] on img "Ir al artículo 4" at bounding box center [119, 425] width 53 height 54
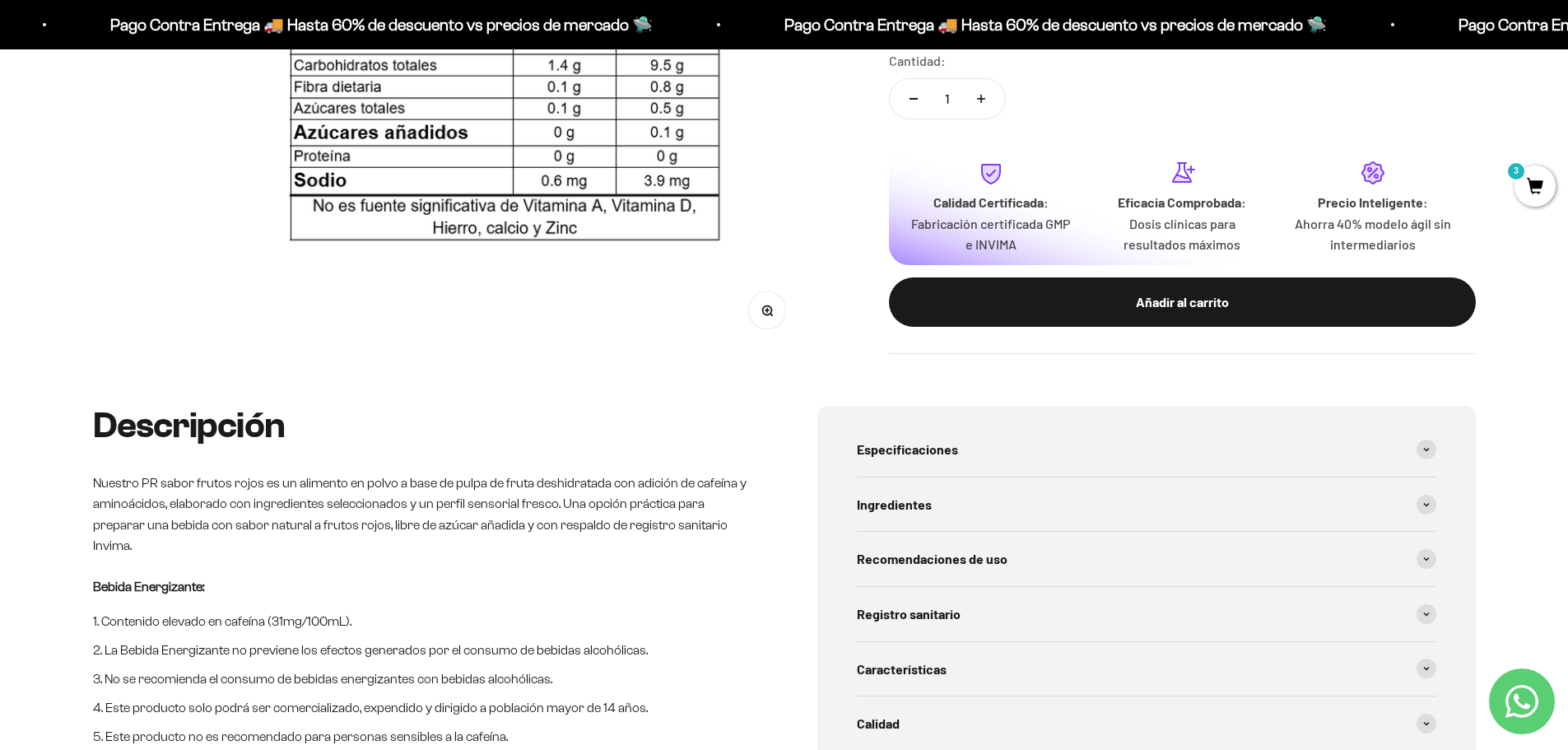
scroll to position [659, 0]
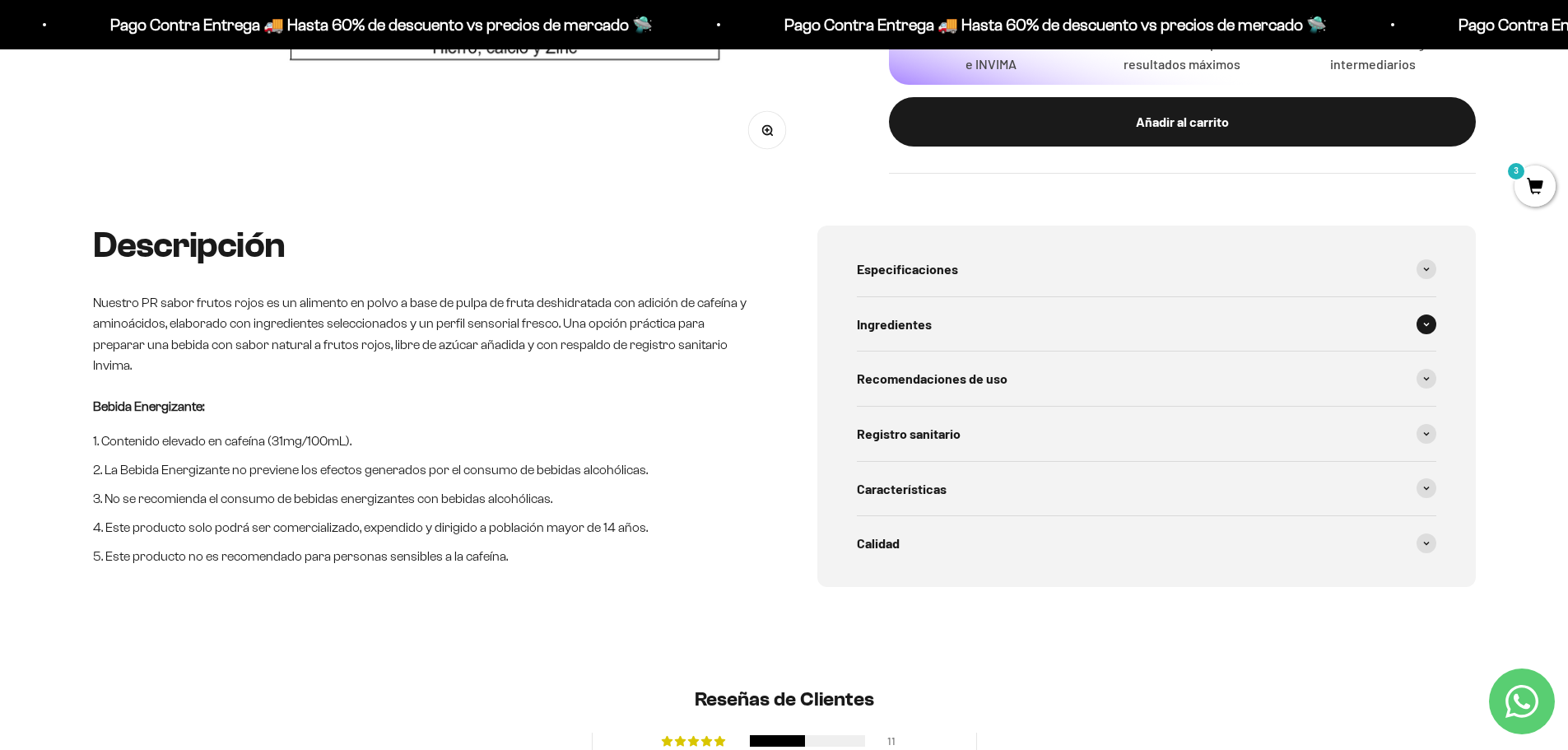
click at [1434, 328] on span at bounding box center [1426, 324] width 19 height 19
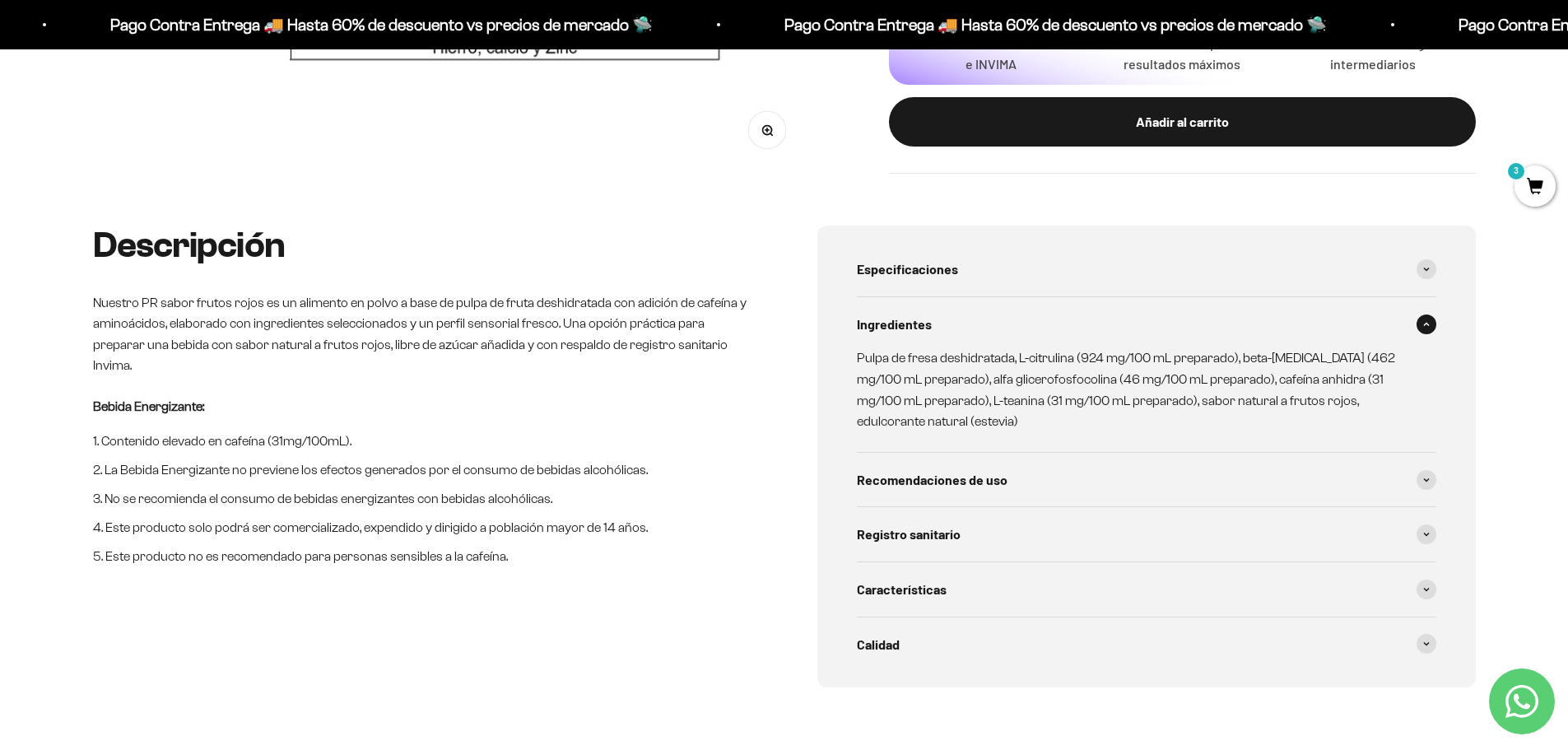
click at [1434, 328] on span at bounding box center [1426, 324] width 19 height 19
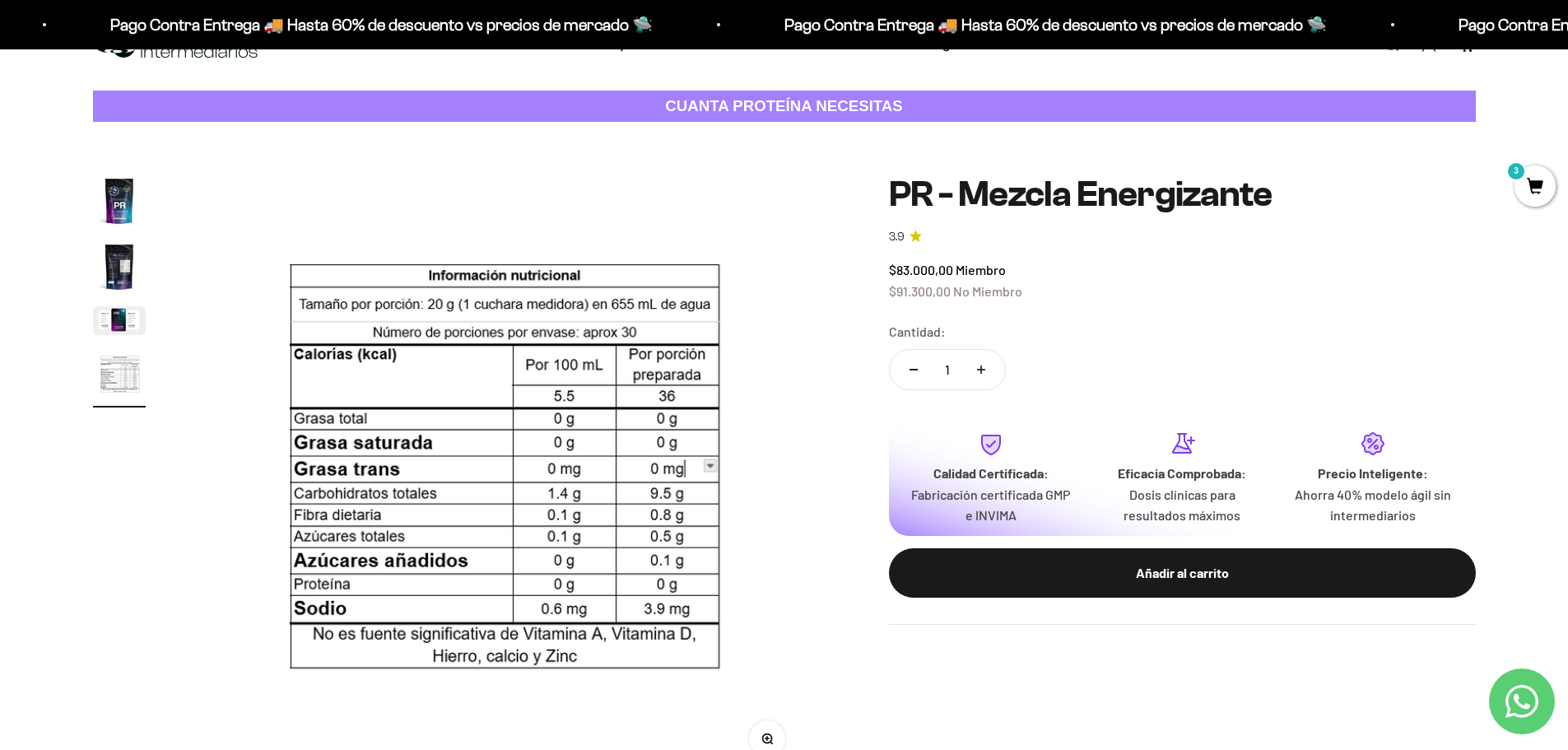
scroll to position [0, 0]
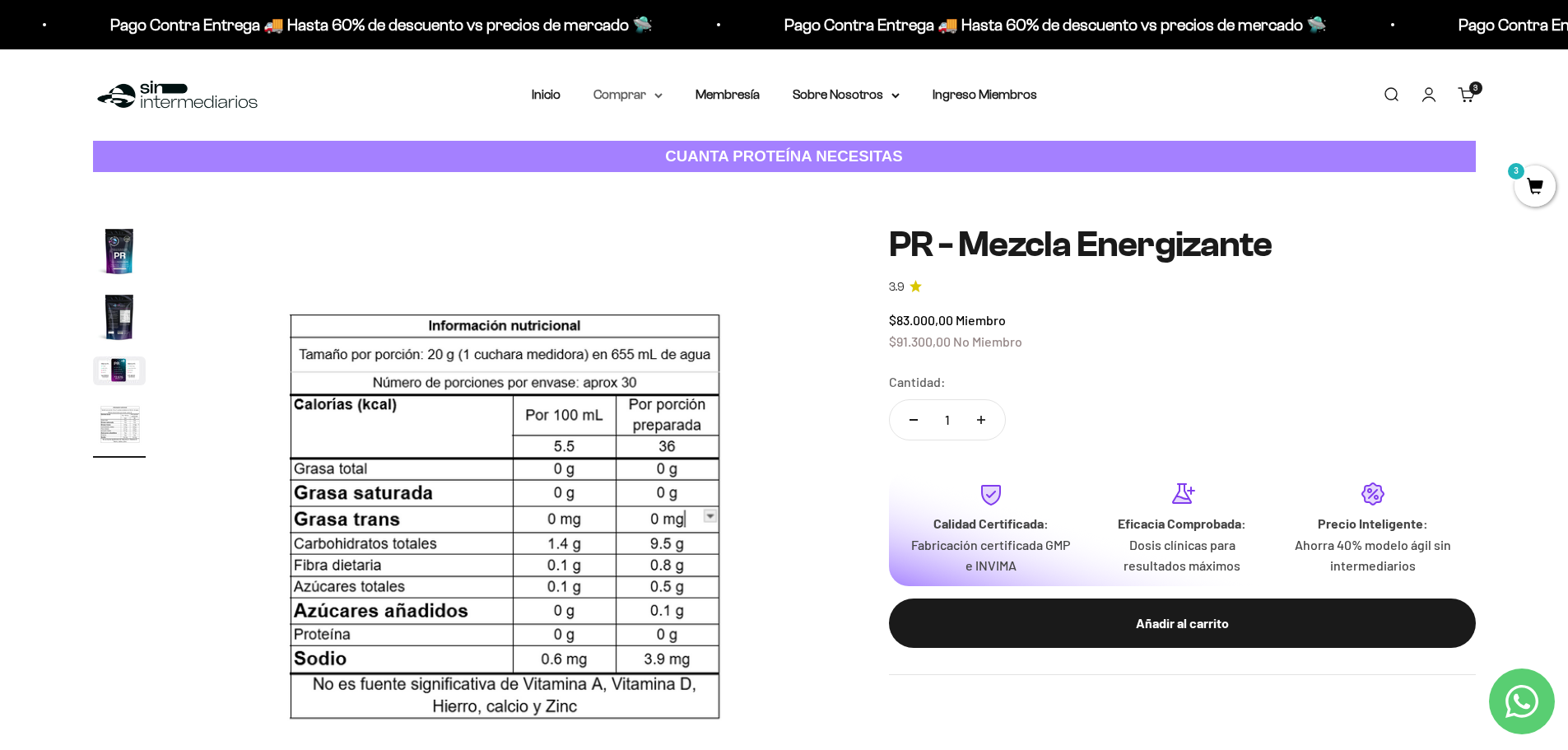
click at [659, 93] on icon at bounding box center [658, 96] width 8 height 6
click at [724, 151] on summary "Proteínas" at bounding box center [671, 148] width 136 height 21
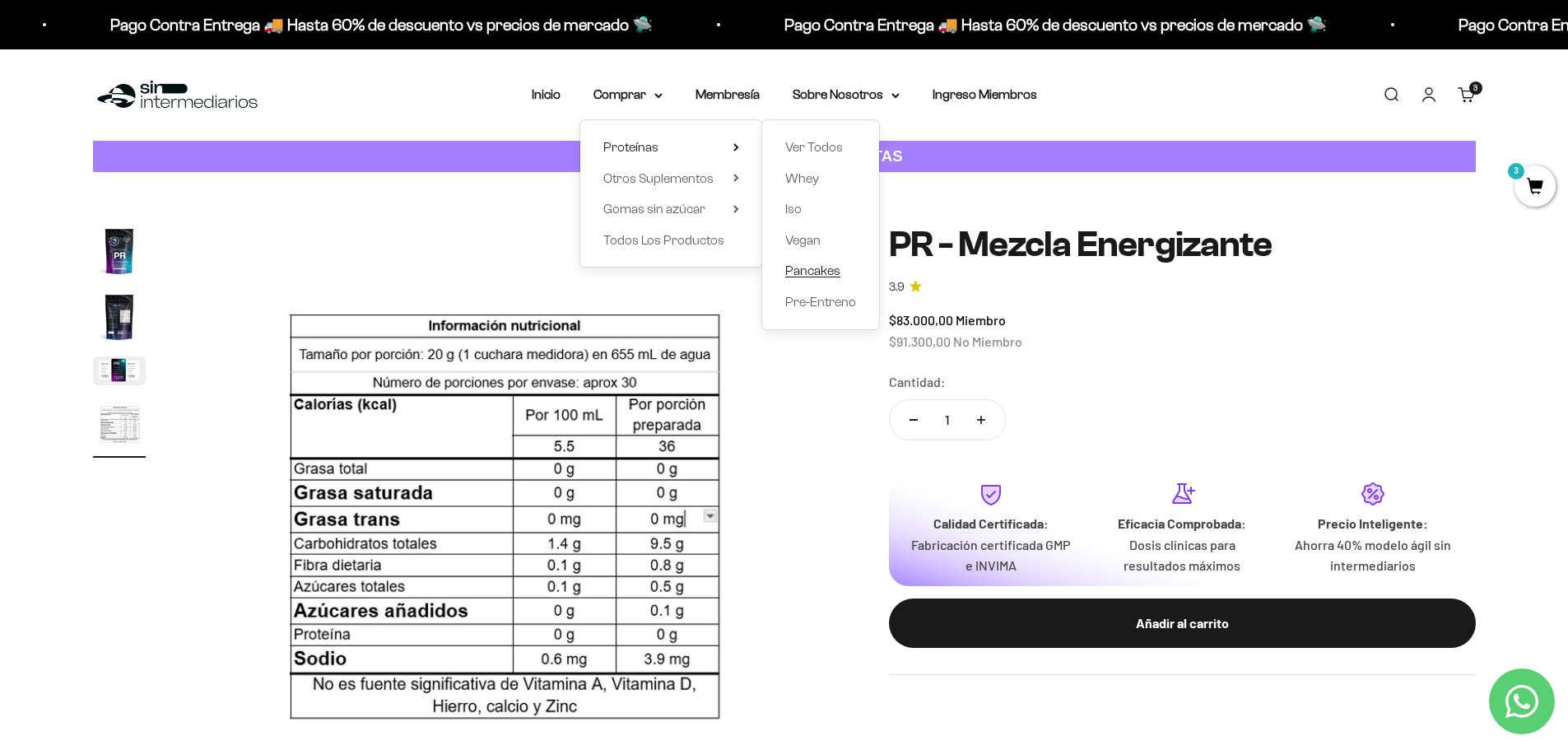
click at [831, 270] on span "Pancakes" at bounding box center [813, 270] width 55 height 14
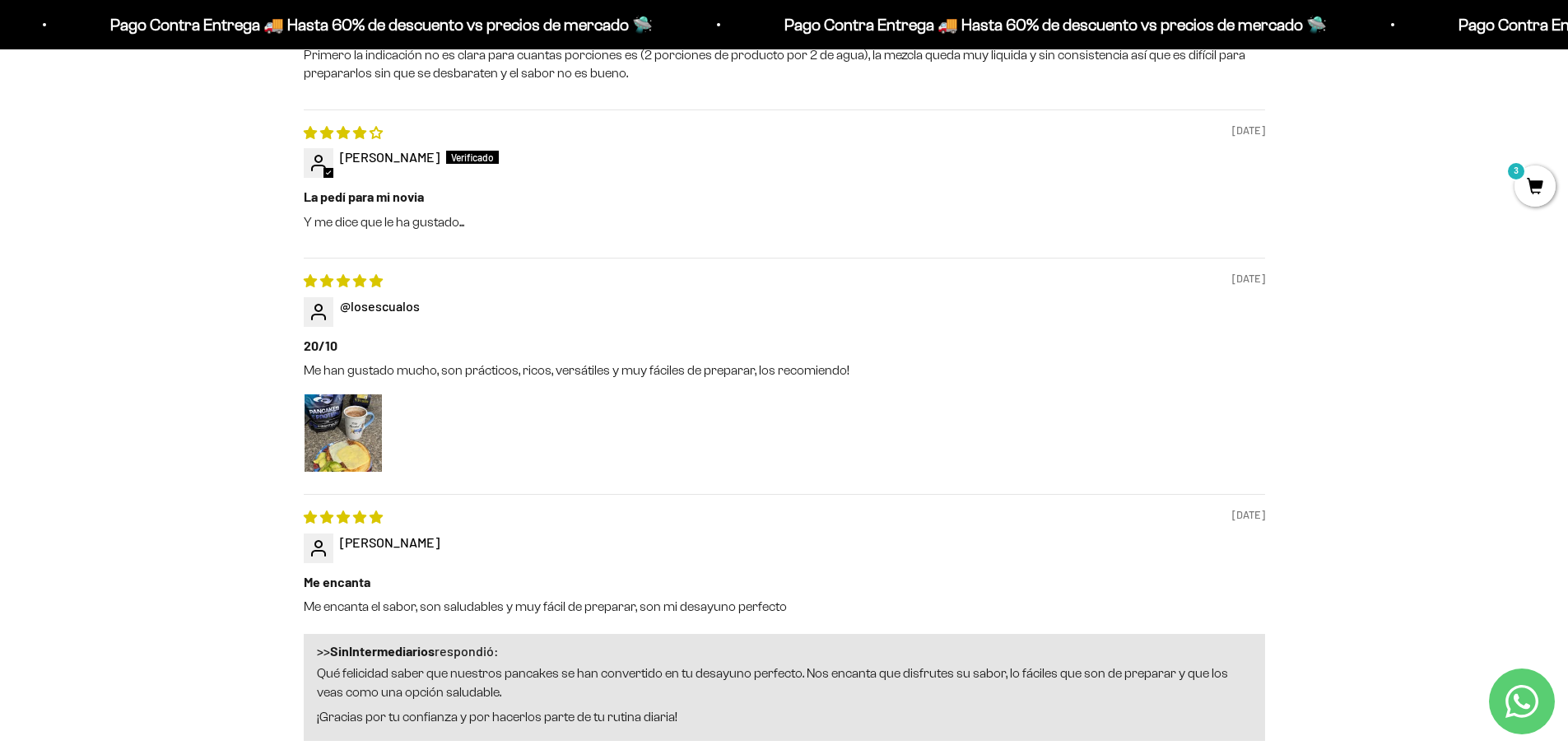
scroll to position [1728, 0]
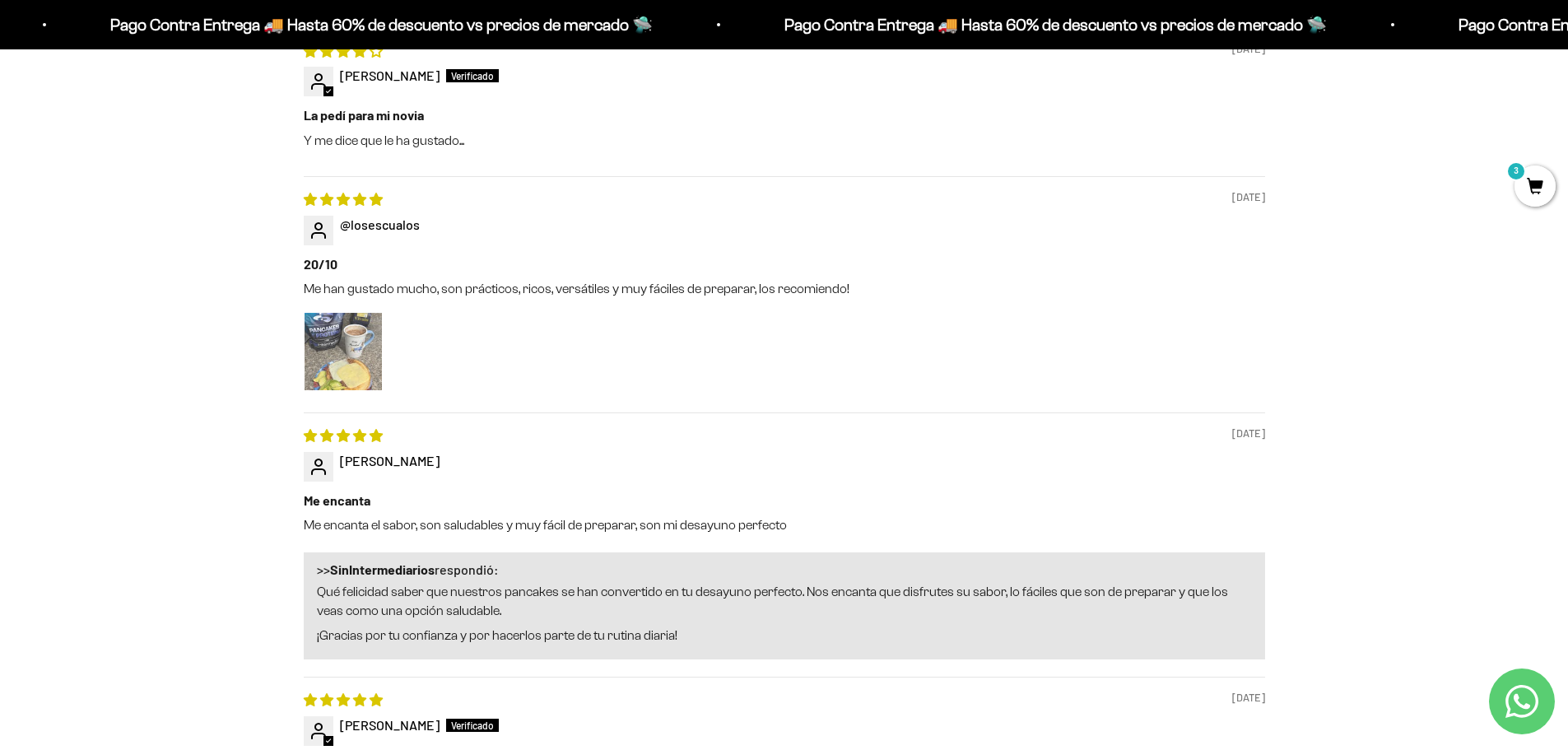
click at [350, 368] on img "Link to user picture 1" at bounding box center [343, 351] width 77 height 77
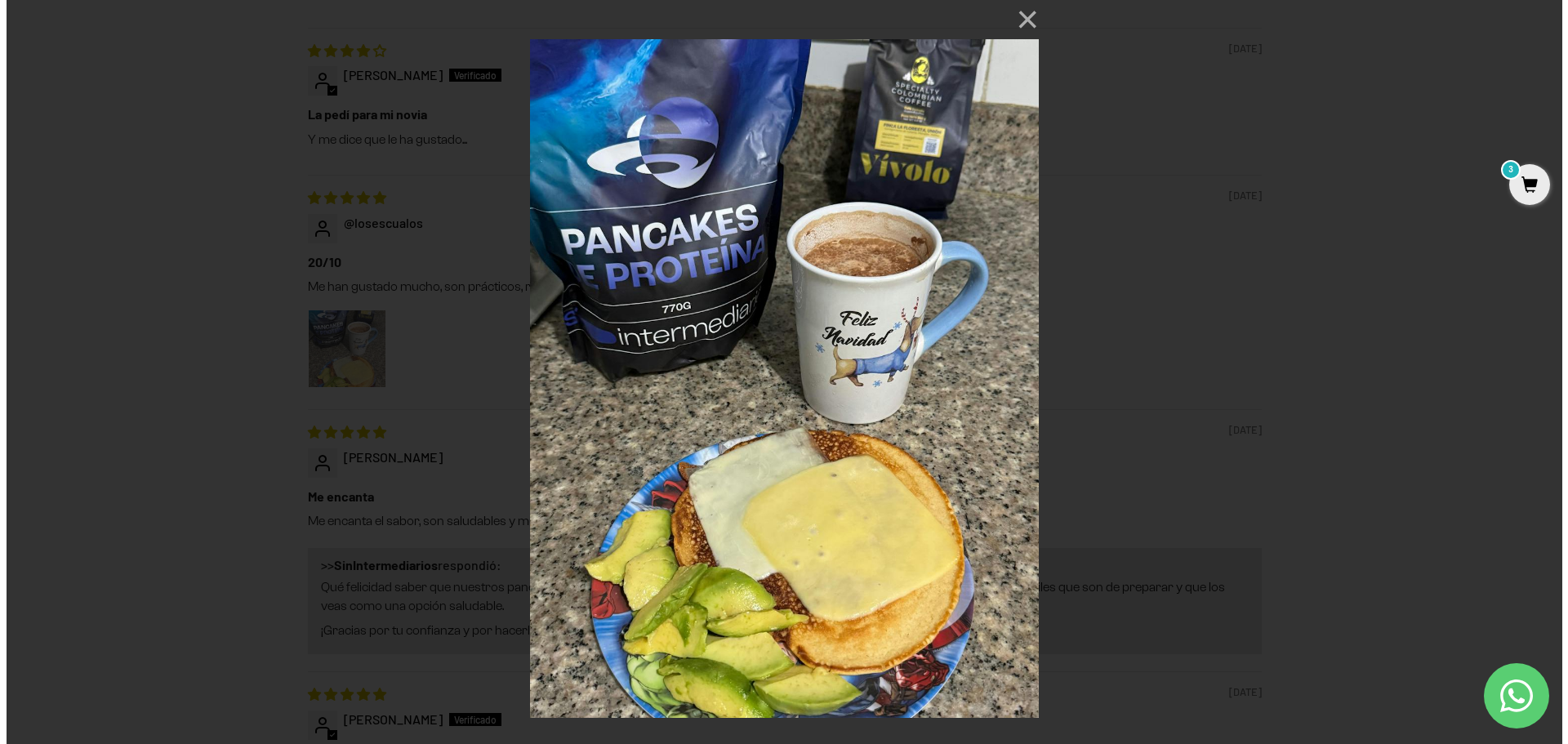
scroll to position [0, 0]
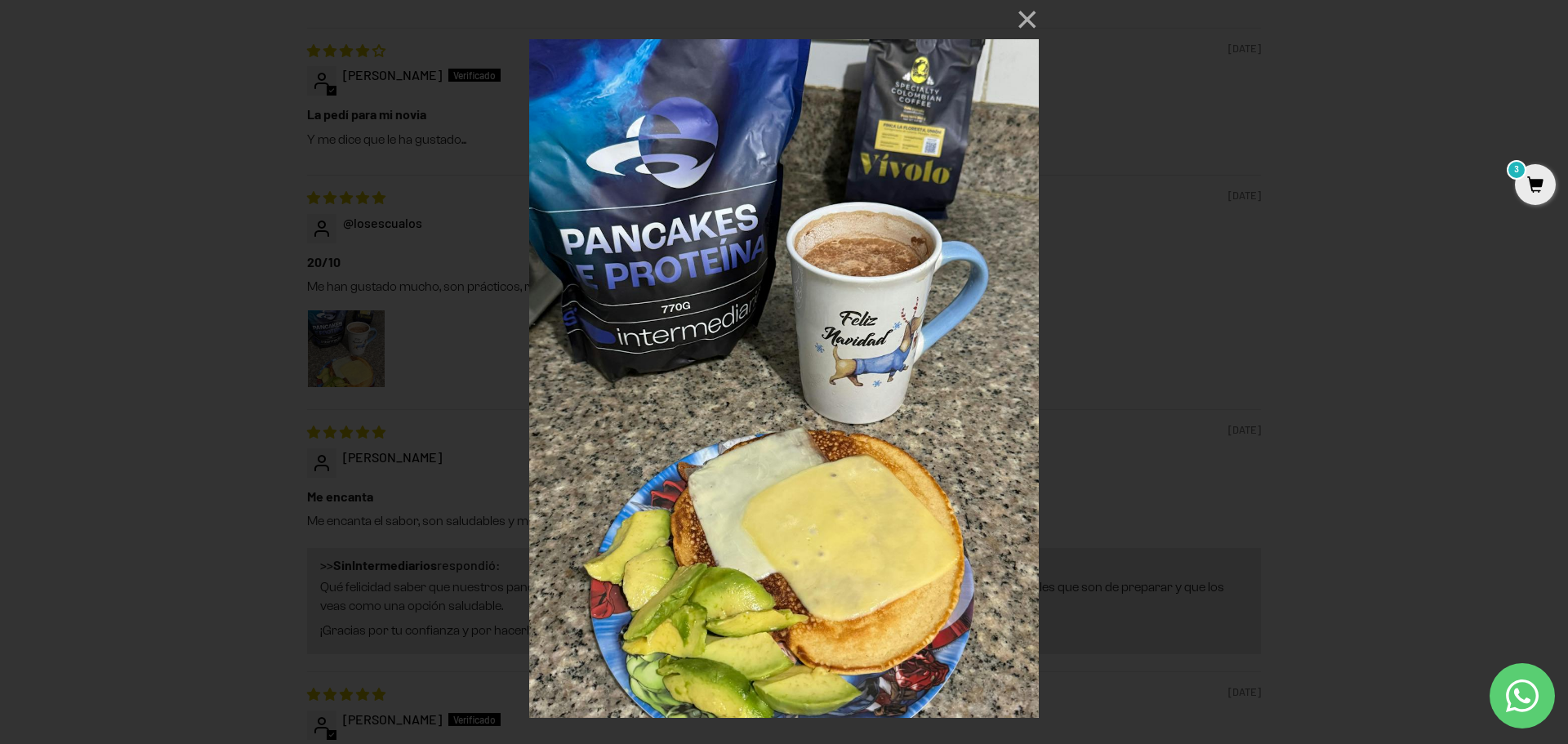
click at [193, 421] on div "× Loading..." at bounding box center [784, 372] width 1568 height 744
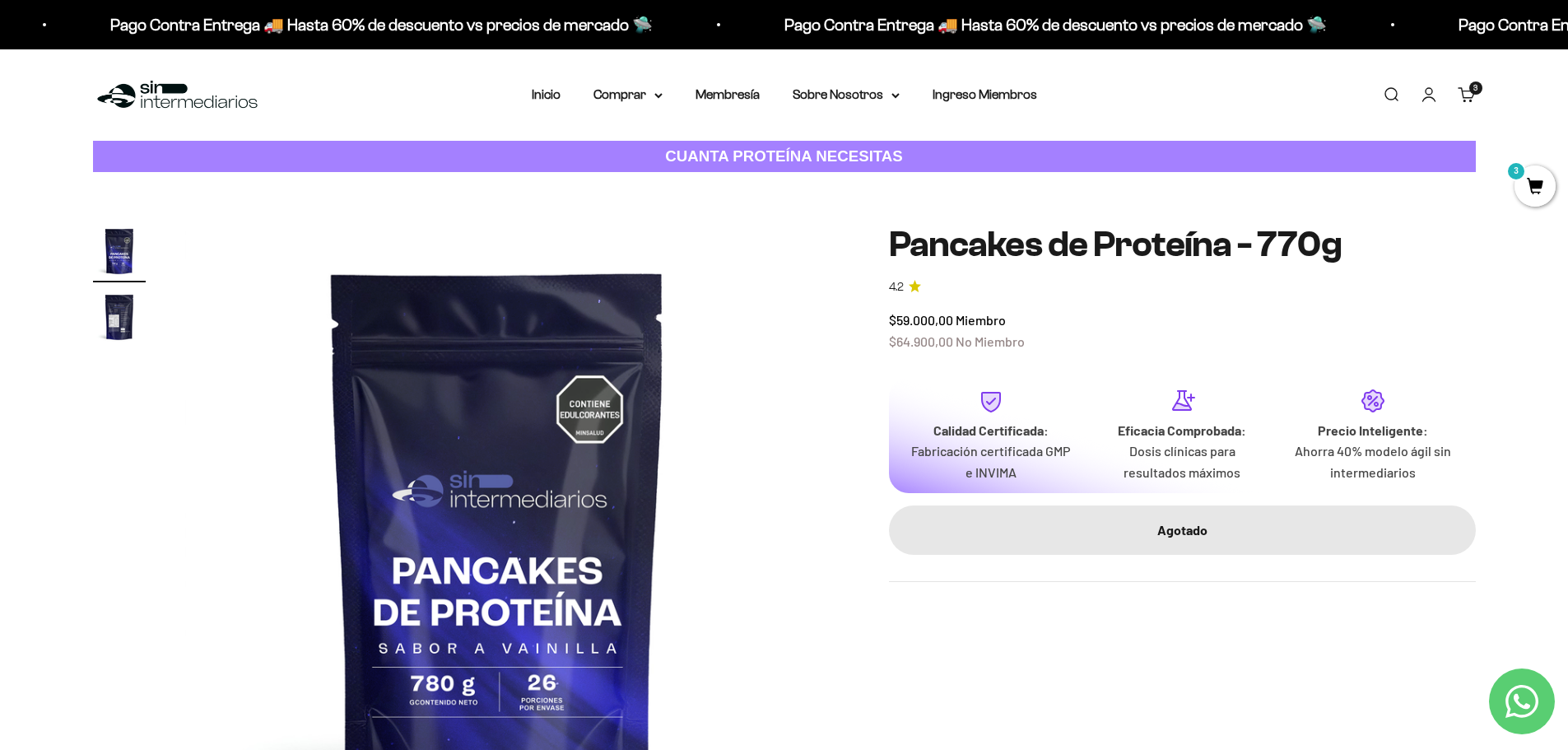
click at [651, 76] on div "Menú [GEOGRAPHIC_DATA] Inicio Comprar Proteínas Ver Todos Whey Iso Vegan Pancak…" at bounding box center [784, 95] width 1568 height 91
click at [613, 89] on summary "Comprar" at bounding box center [628, 95] width 69 height 21
click at [710, 150] on summary "Proteínas" at bounding box center [671, 148] width 136 height 21
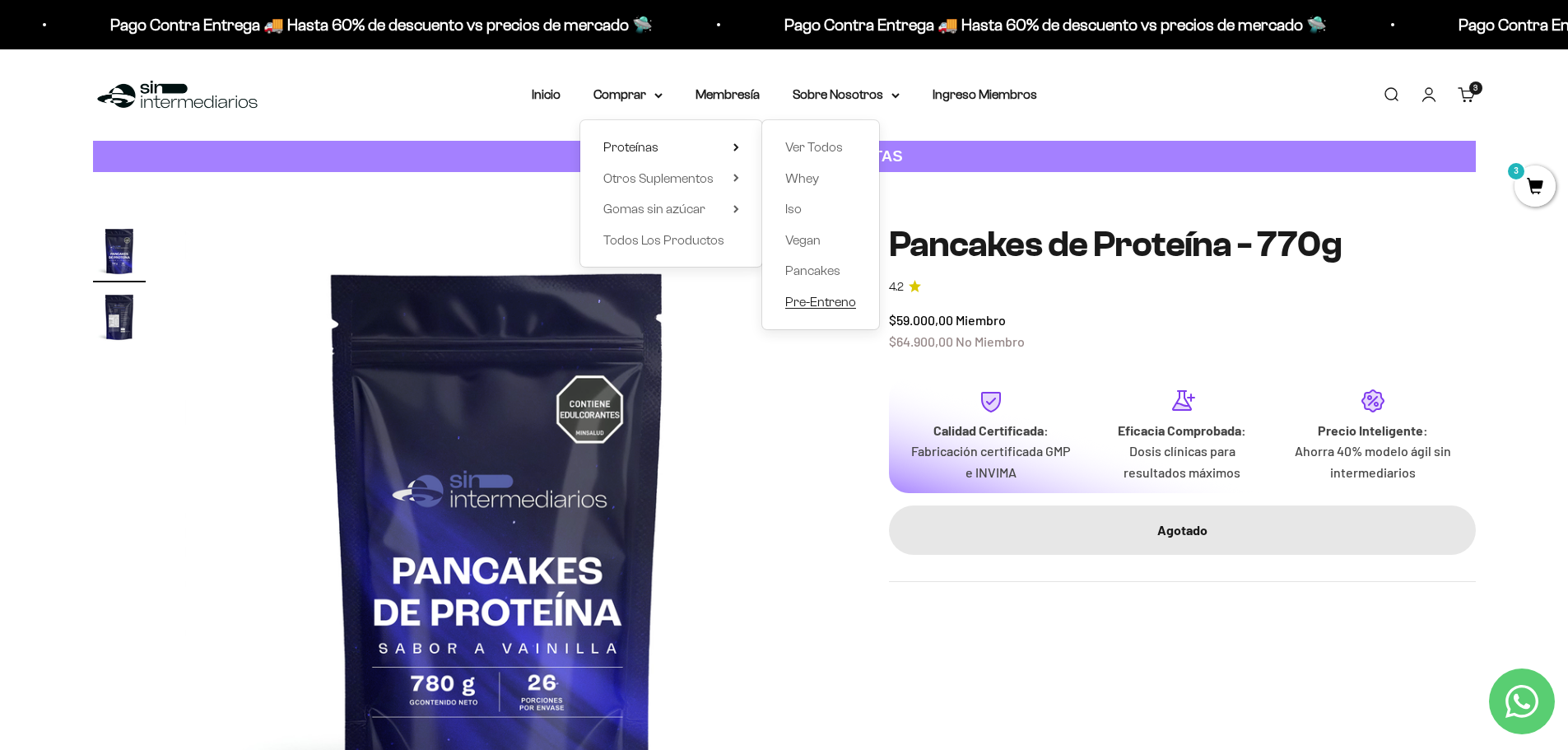
click at [835, 306] on span "Pre-Entreno" at bounding box center [820, 301] width 71 height 14
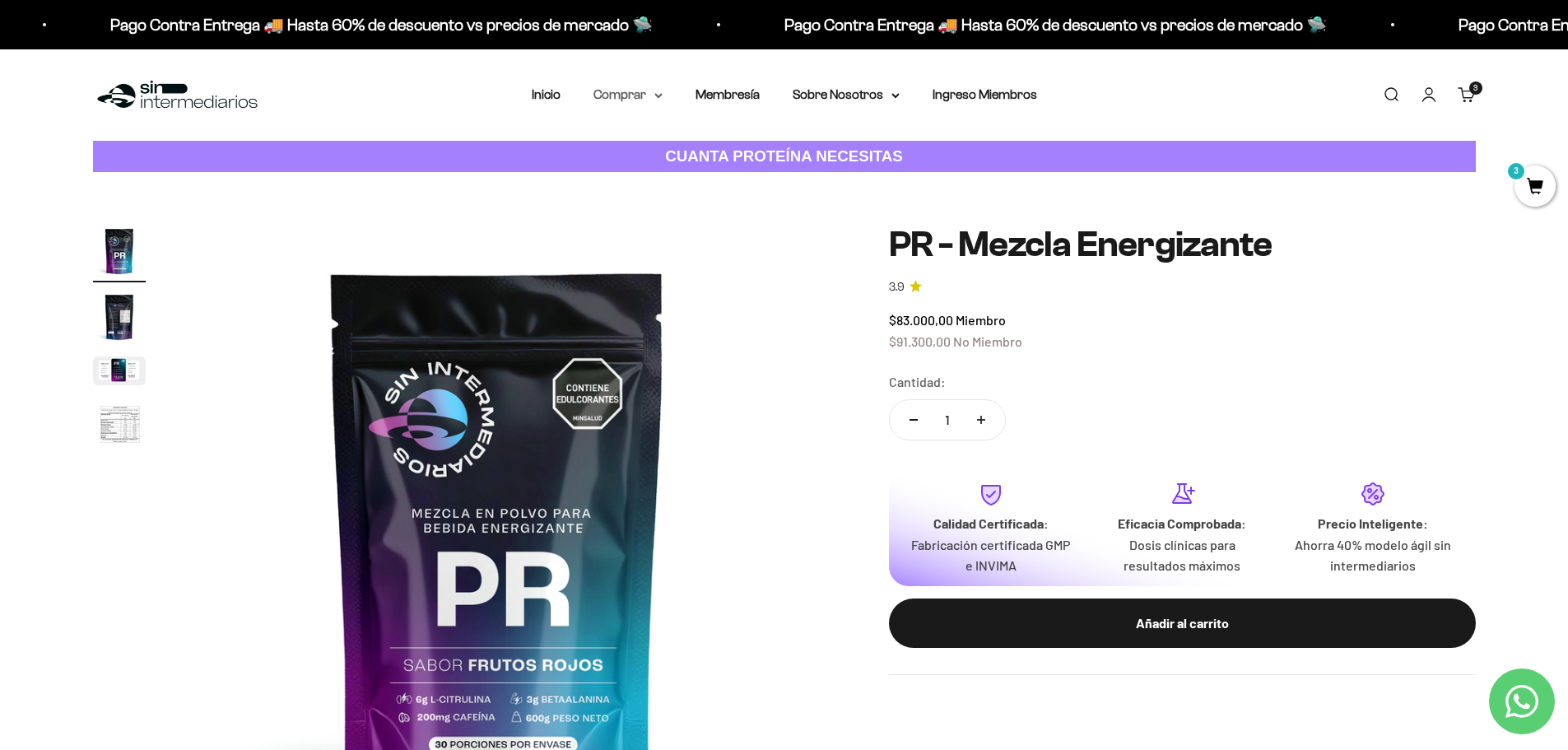
click at [620, 86] on summary "Comprar" at bounding box center [628, 95] width 69 height 21
click at [641, 148] on span "Proteínas" at bounding box center [631, 147] width 55 height 14
click at [677, 234] on span "Todos Los Productos" at bounding box center [664, 240] width 121 height 14
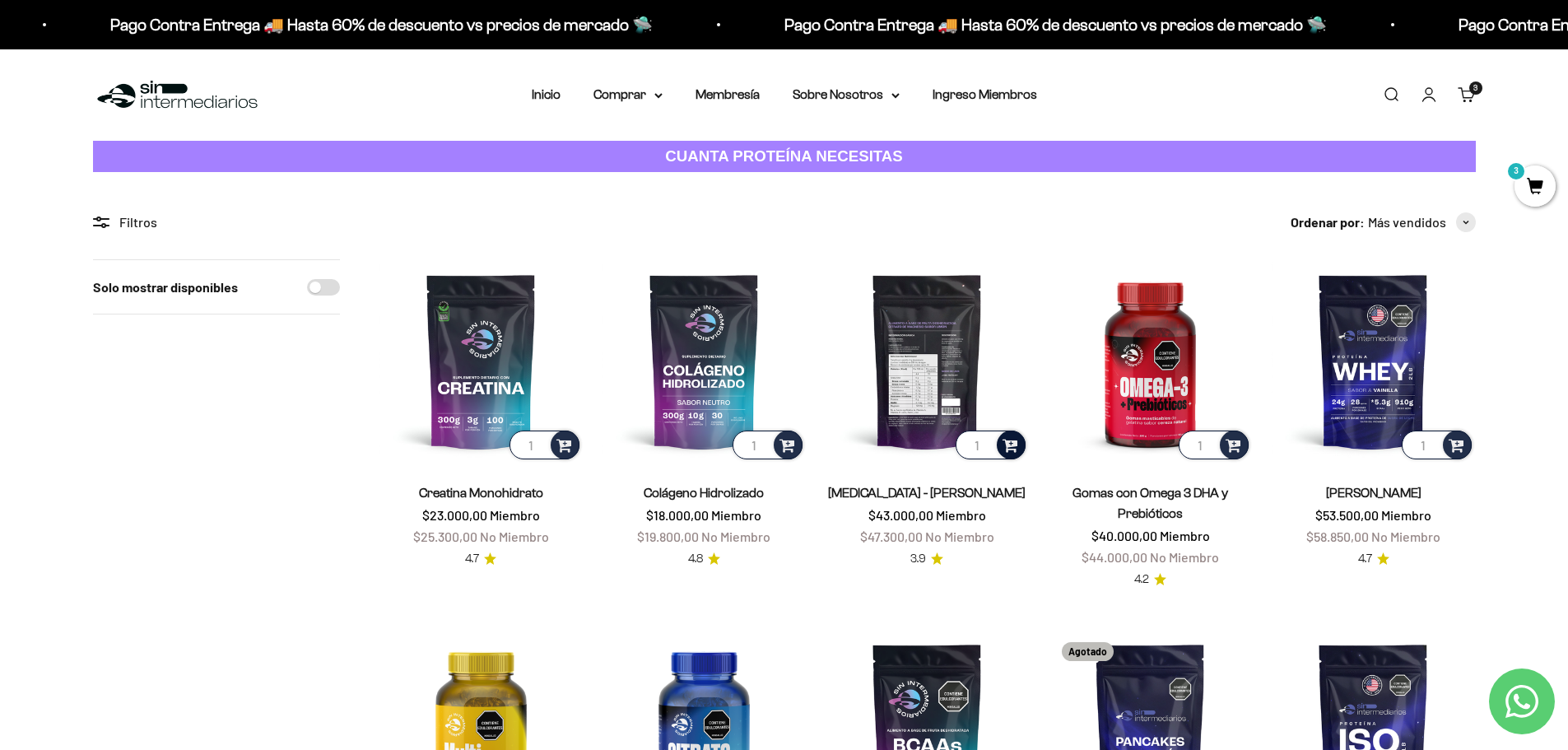
click at [1007, 451] on span at bounding box center [1010, 444] width 16 height 19
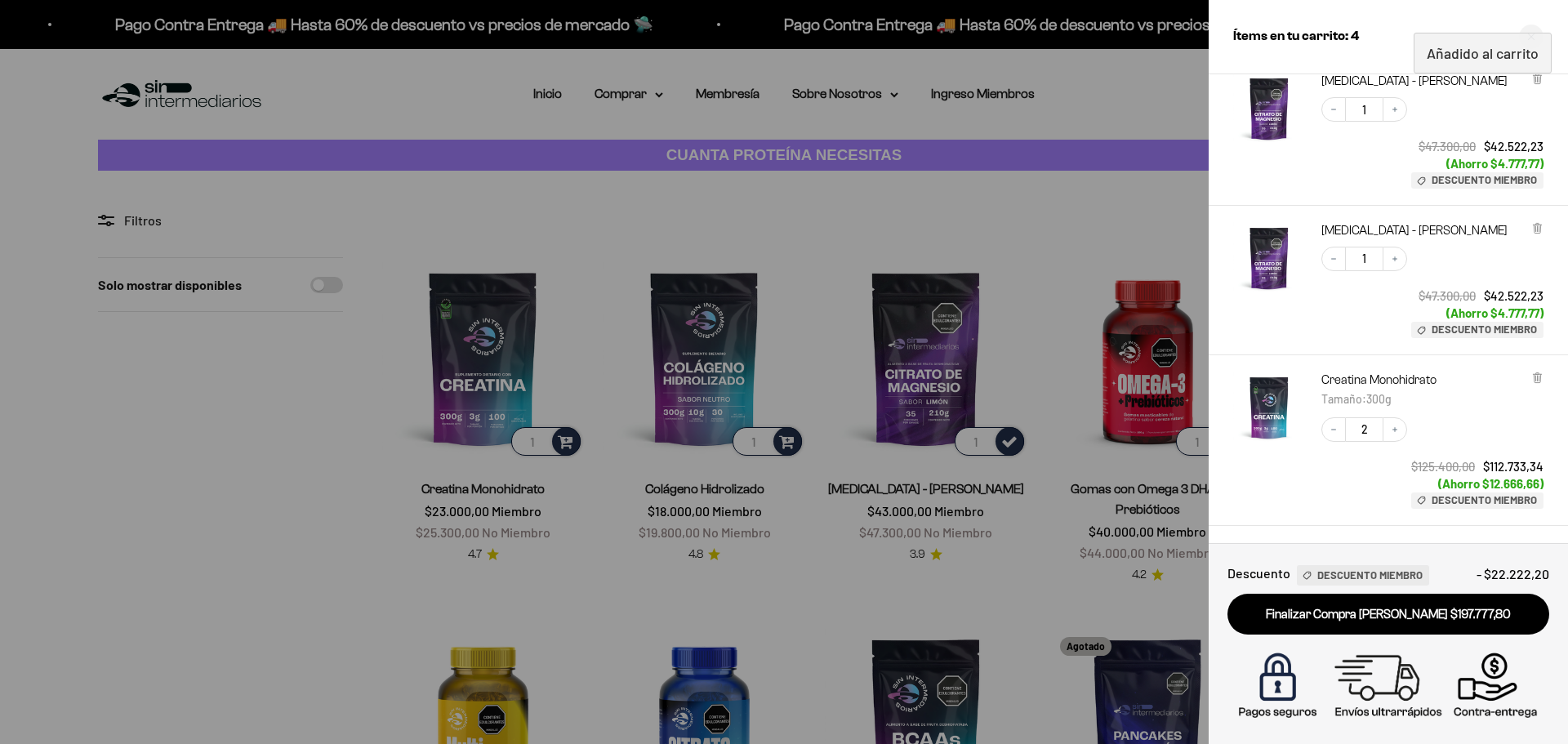
scroll to position [234, 0]
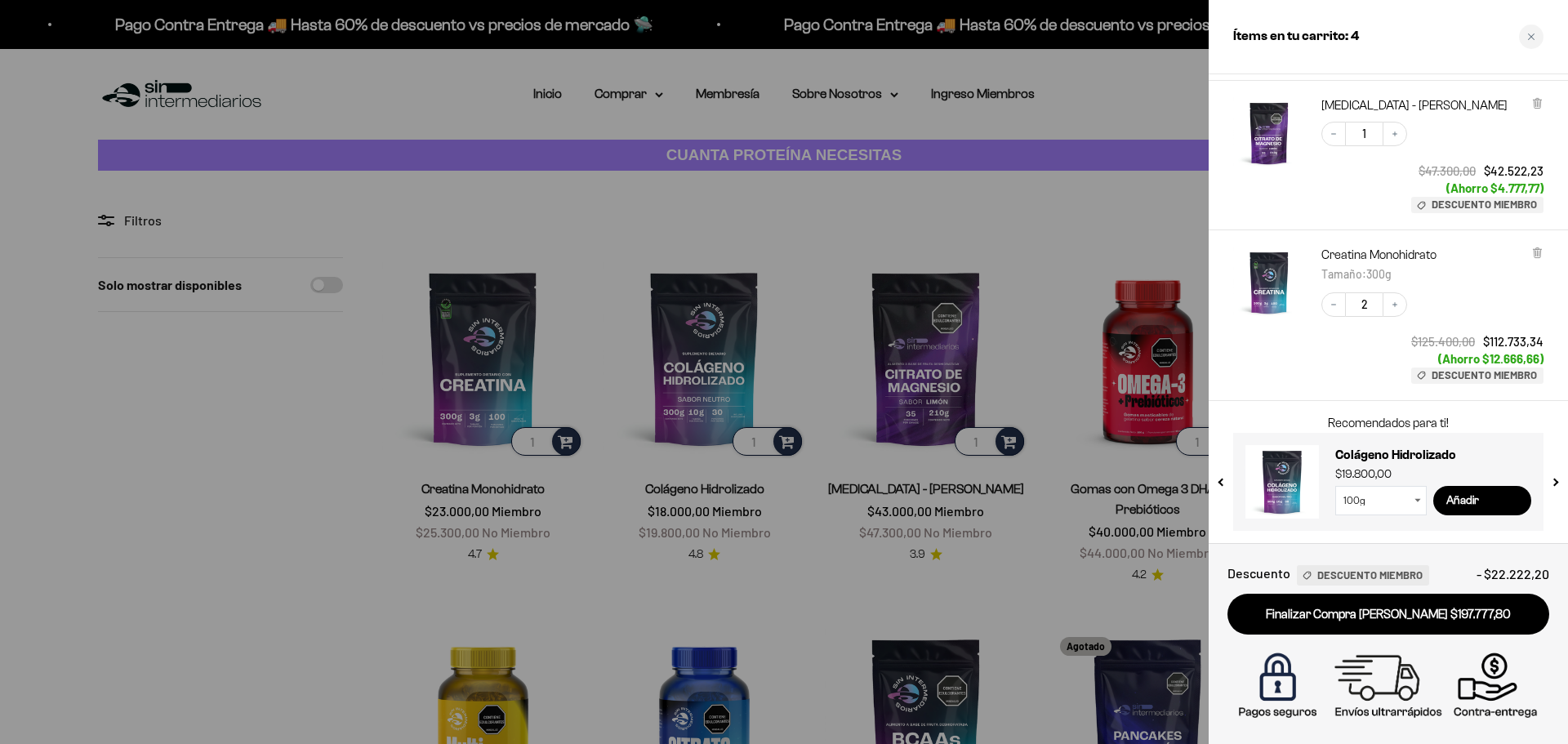
click at [1406, 501] on select "100g 300g" at bounding box center [1381, 500] width 92 height 30
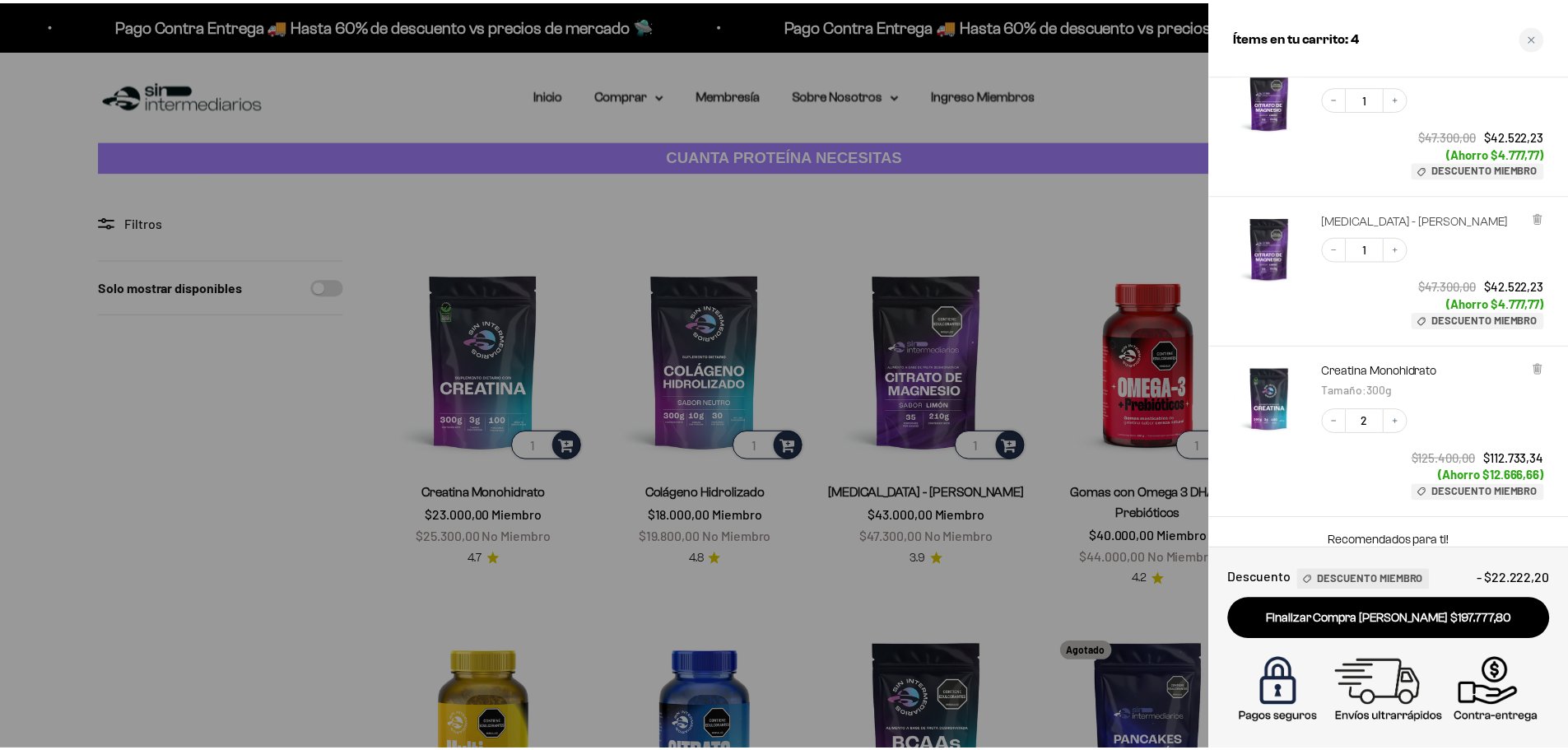
scroll to position [0, 0]
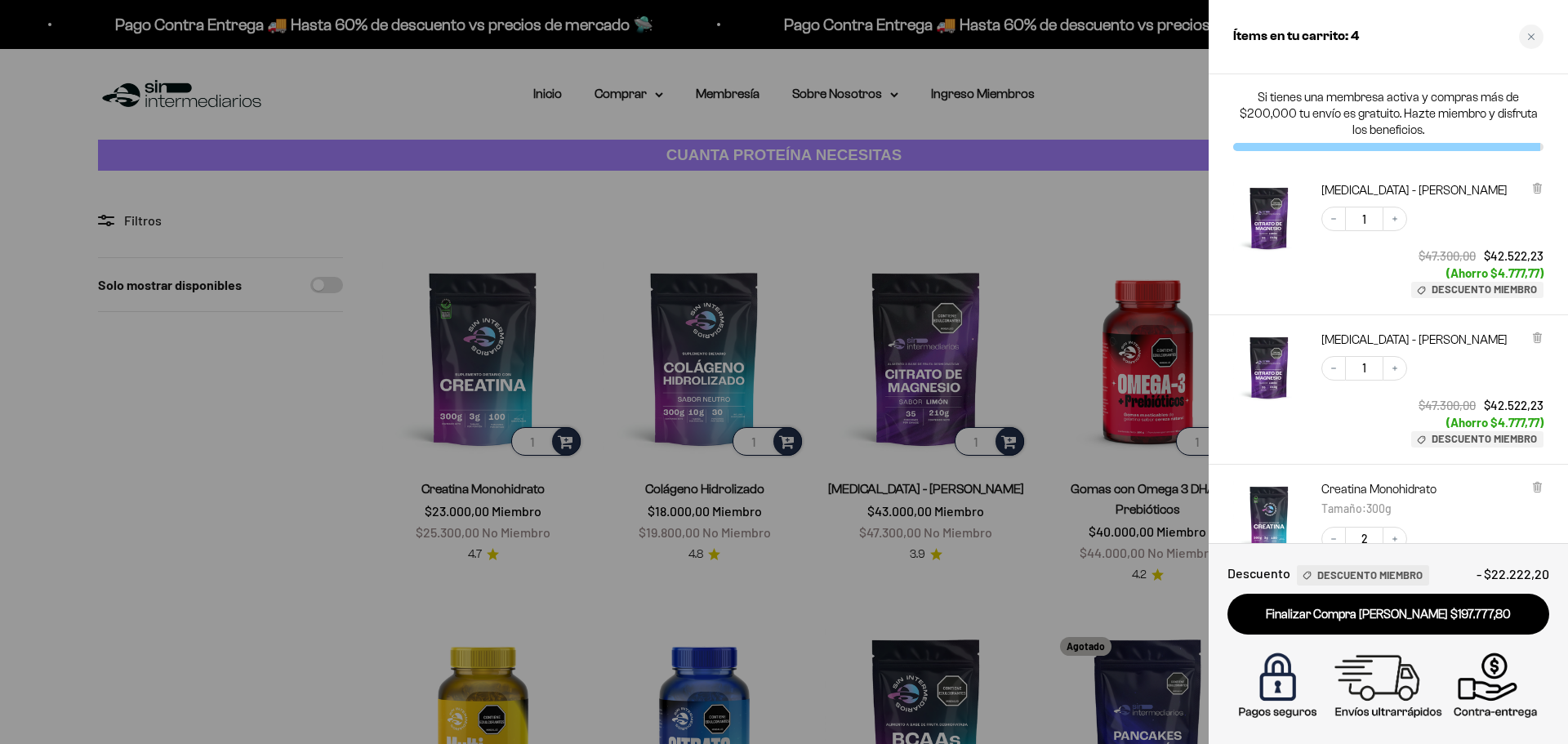
click at [1107, 204] on div at bounding box center [784, 372] width 1568 height 744
